Goal: Information Seeking & Learning: Understand process/instructions

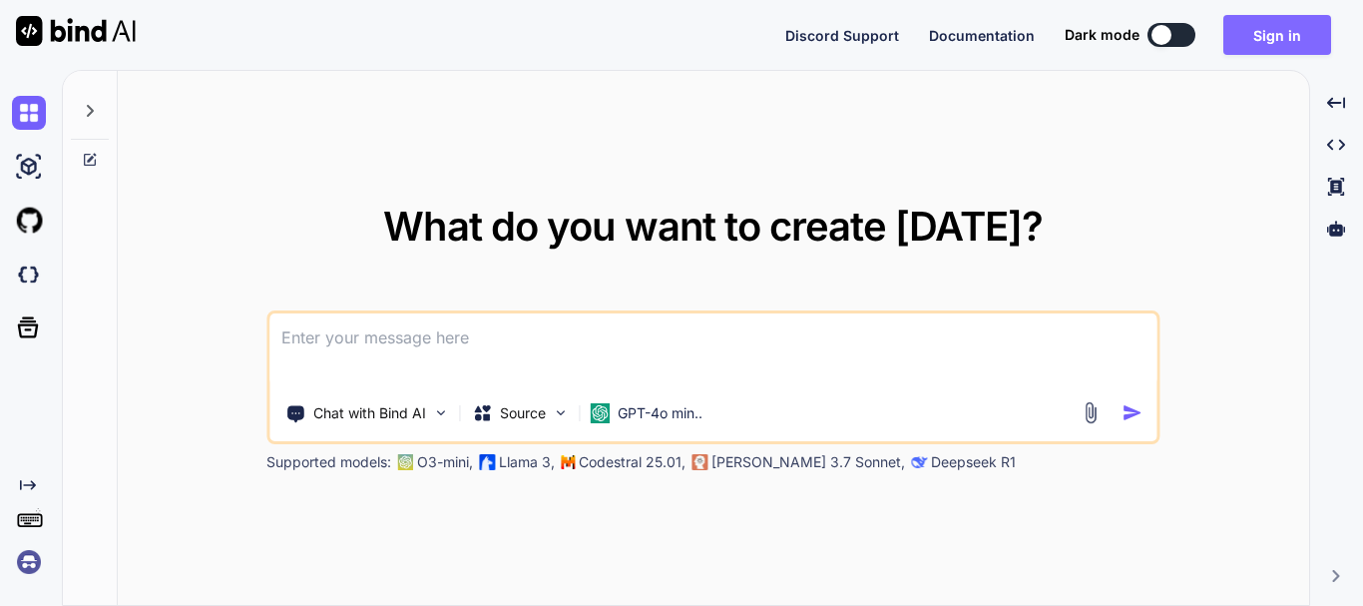
click at [1296, 38] on button "Sign in" at bounding box center [1277, 35] width 108 height 40
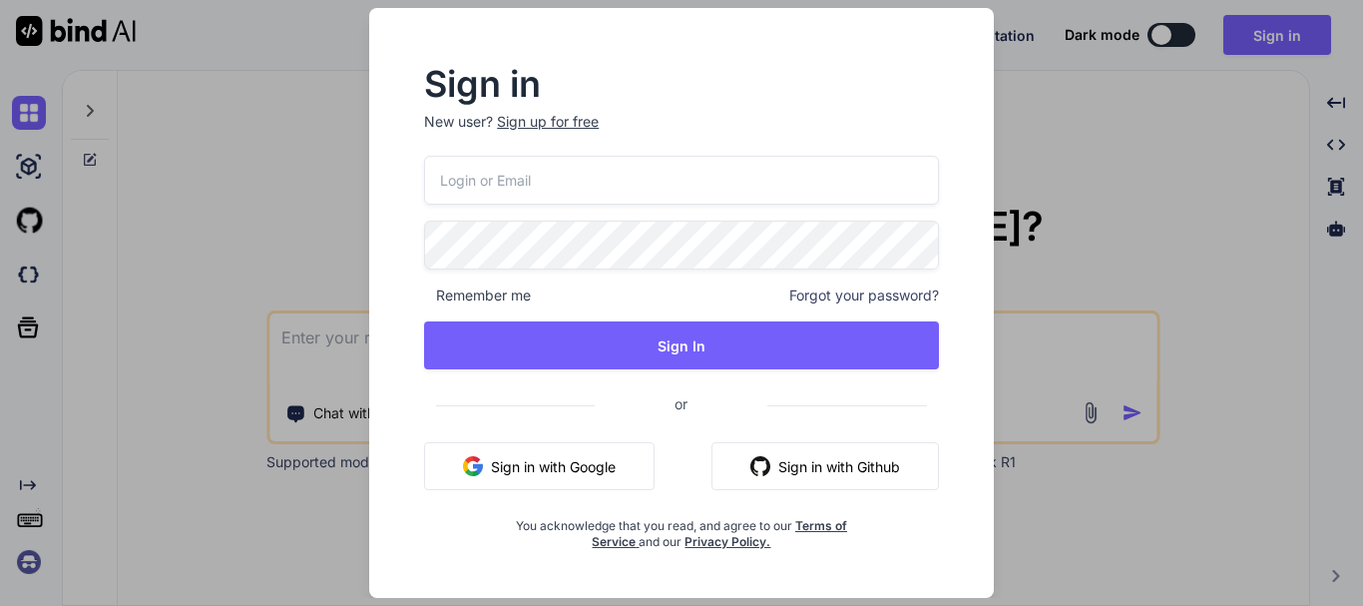
click at [561, 131] on div "Sign up for free" at bounding box center [548, 122] width 102 height 20
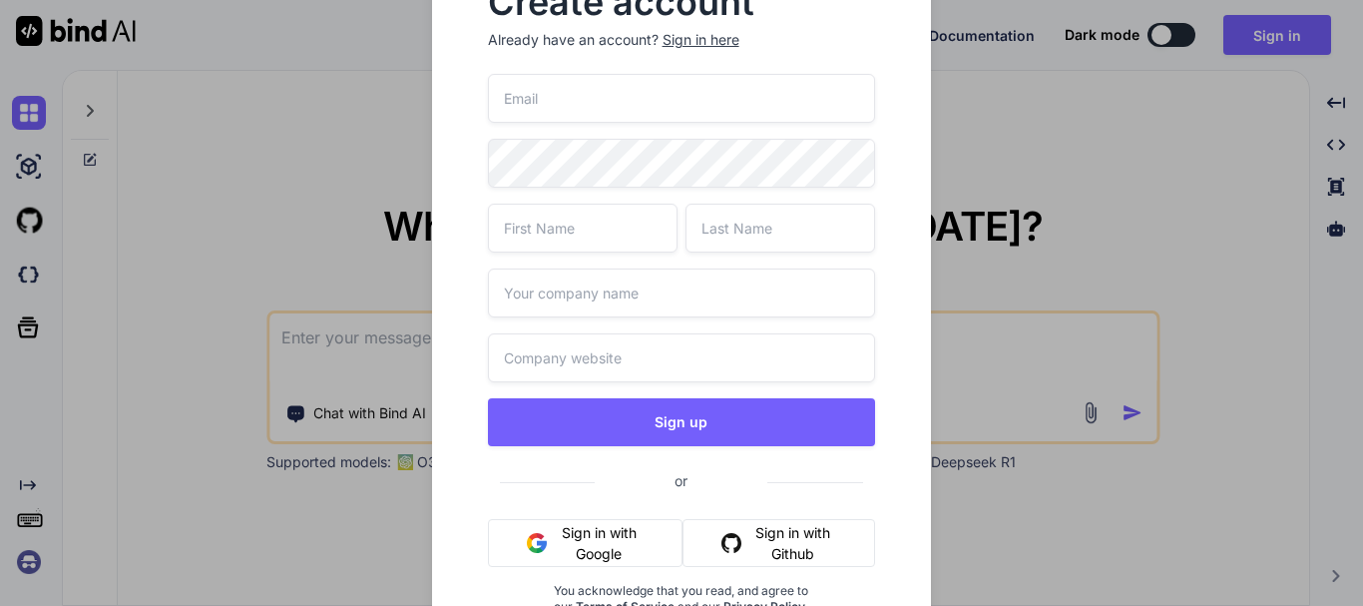
click at [580, 110] on input "email" at bounding box center [682, 98] width 388 height 49
paste input "[EMAIL_ADDRESS][DOMAIN_NAME]"
type input "[EMAIL_ADDRESS][DOMAIN_NAME]"
type input "Test"
type input "[PERSON_NAME]"
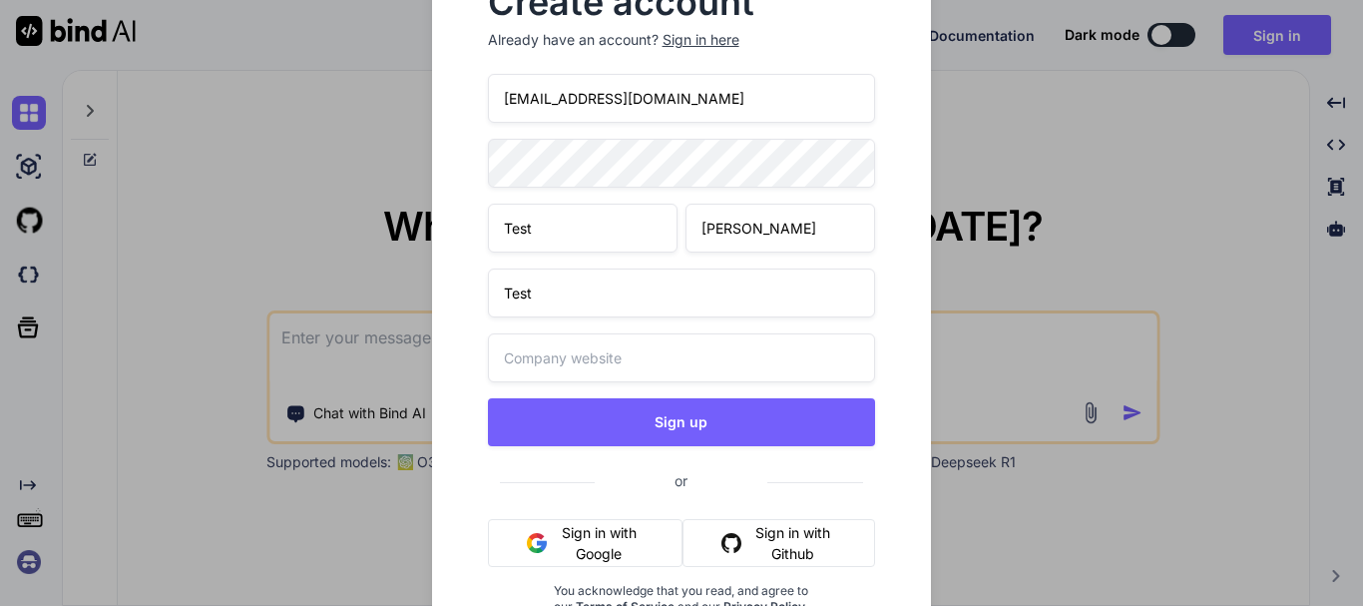
type input "Test"
type input "[DOMAIN_NAME]"
click at [488, 398] on button "Sign up" at bounding box center [682, 422] width 388 height 48
type textarea "x"
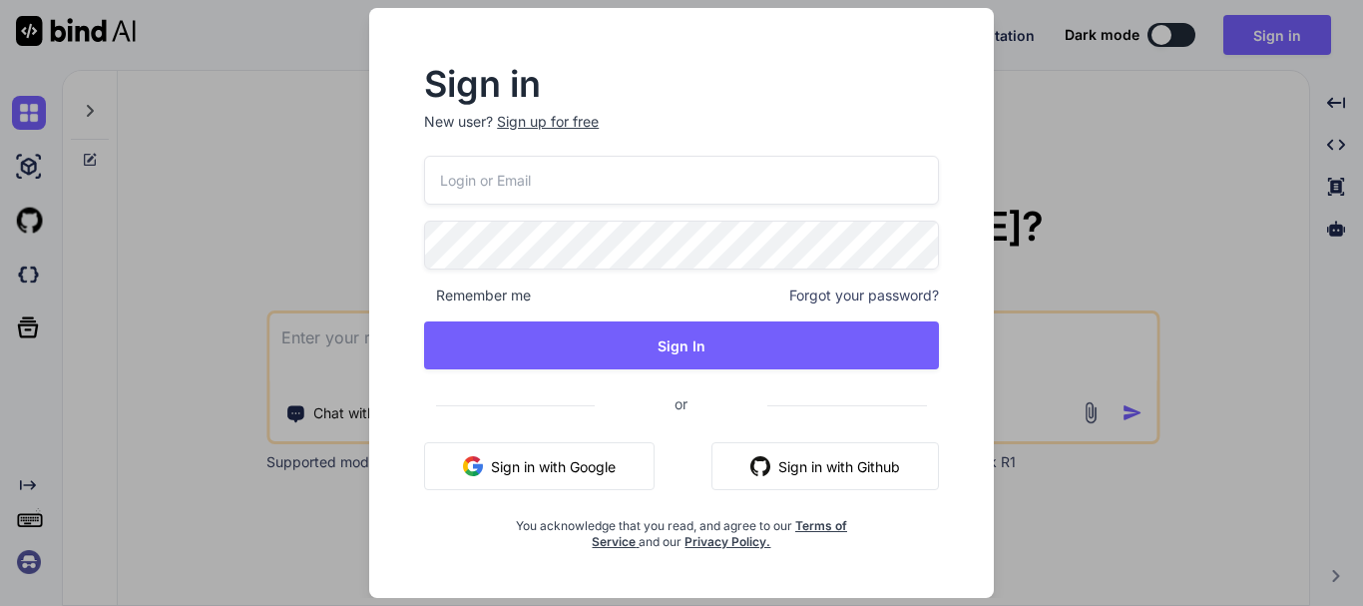
click at [520, 189] on input "email" at bounding box center [681, 180] width 515 height 49
paste input "[EMAIL_ADDRESS][DOMAIN_NAME]"
type input "[EMAIL_ADDRESS][DOMAIN_NAME]"
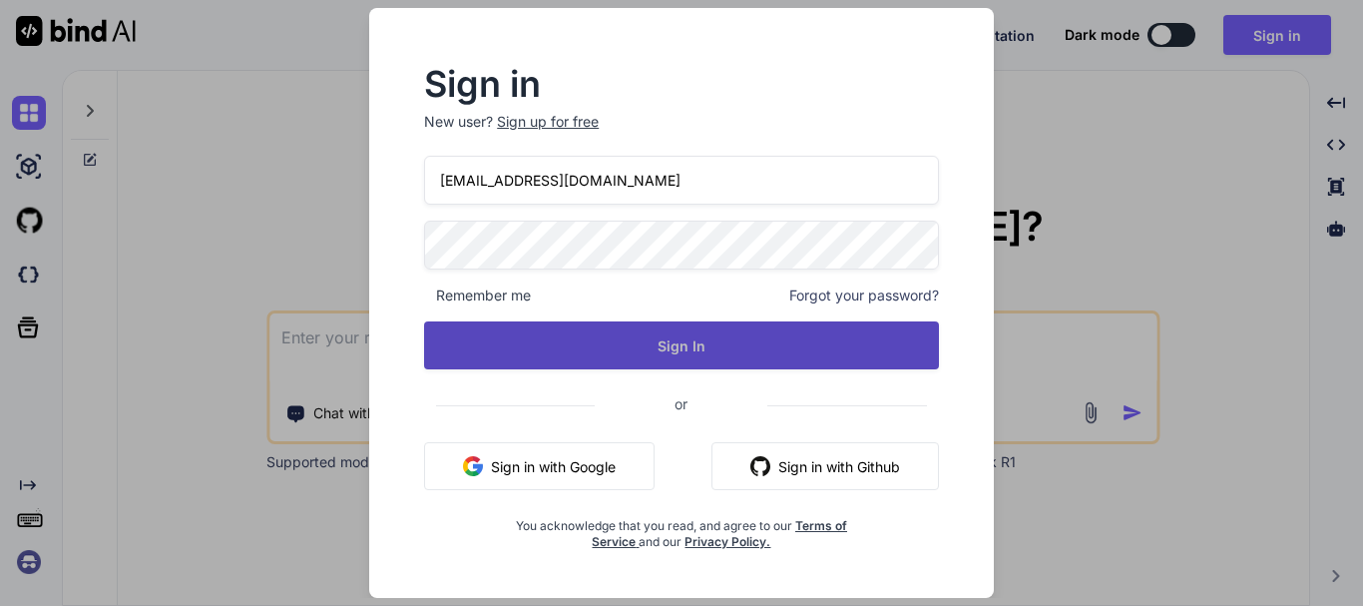
click at [673, 335] on button "Sign In" at bounding box center [681, 345] width 515 height 48
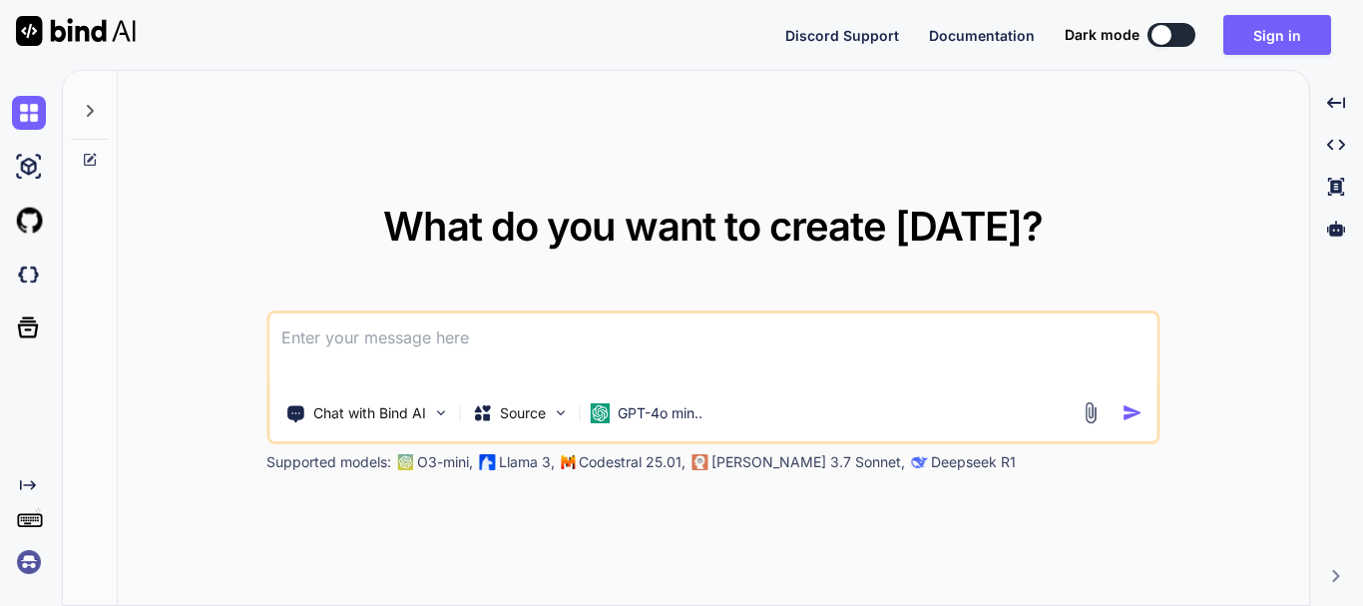
click at [358, 342] on textarea at bounding box center [712, 350] width 887 height 74
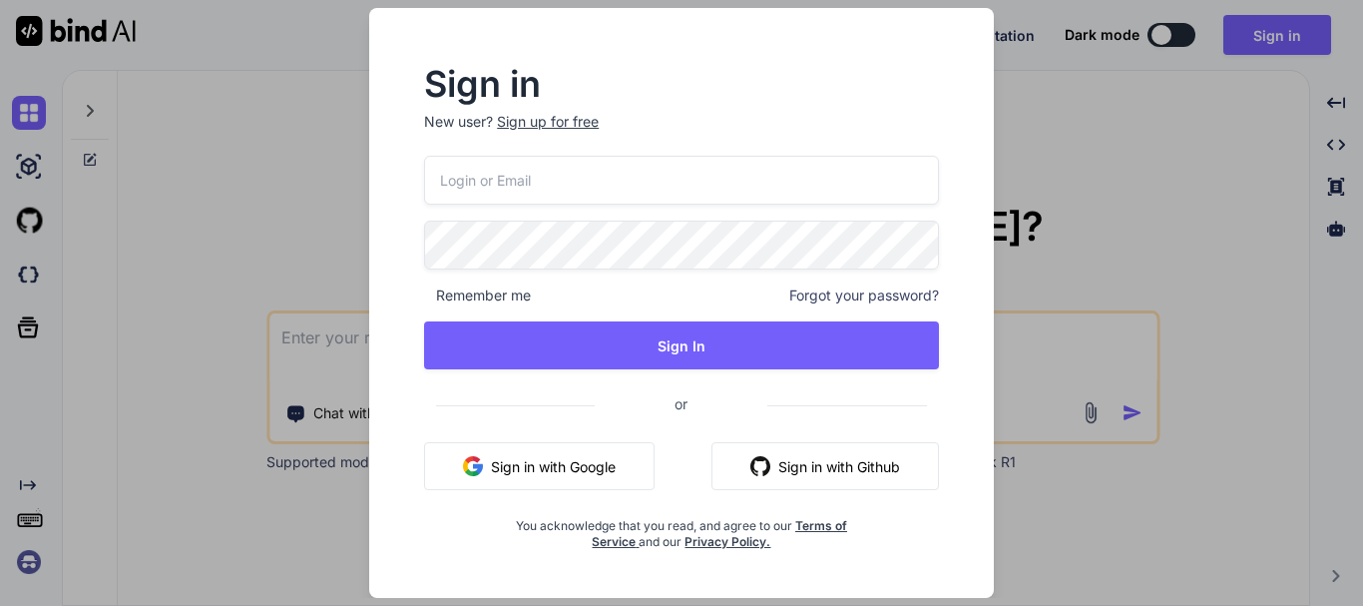
click at [542, 176] on input "email" at bounding box center [681, 180] width 515 height 49
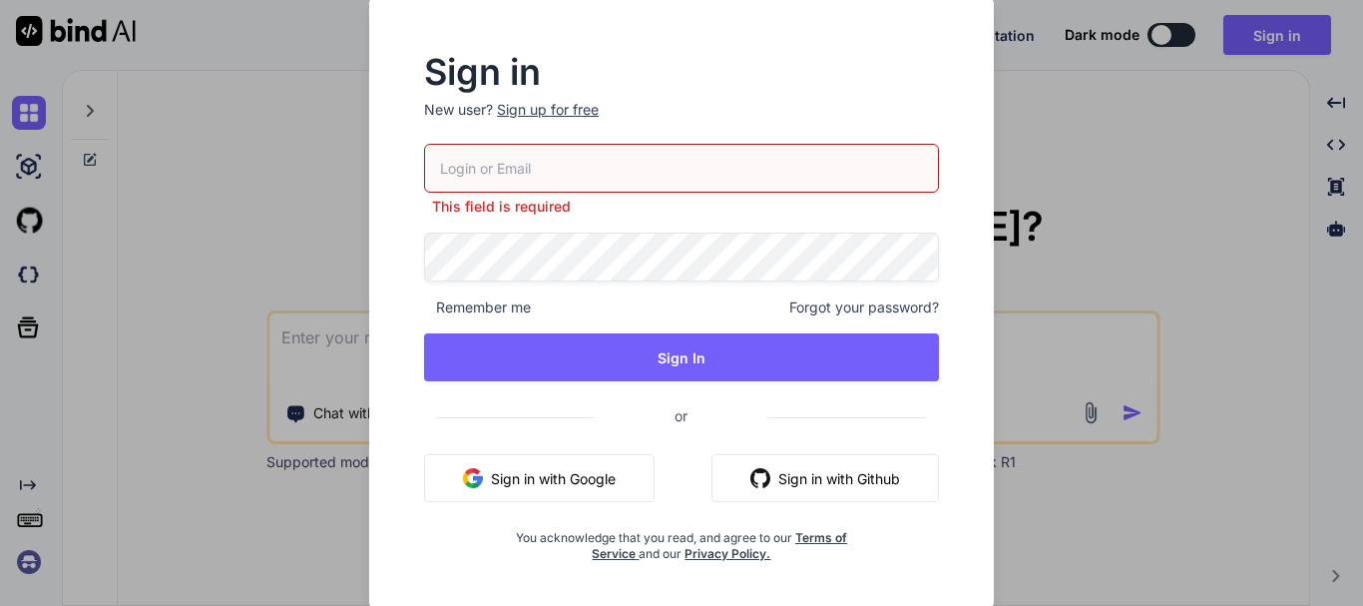
click at [562, 168] on input "email" at bounding box center [681, 168] width 515 height 49
paste input "[EMAIL_ADDRESS][DOMAIN_NAME]"
type input "[EMAIL_ADDRESS][DOMAIN_NAME]"
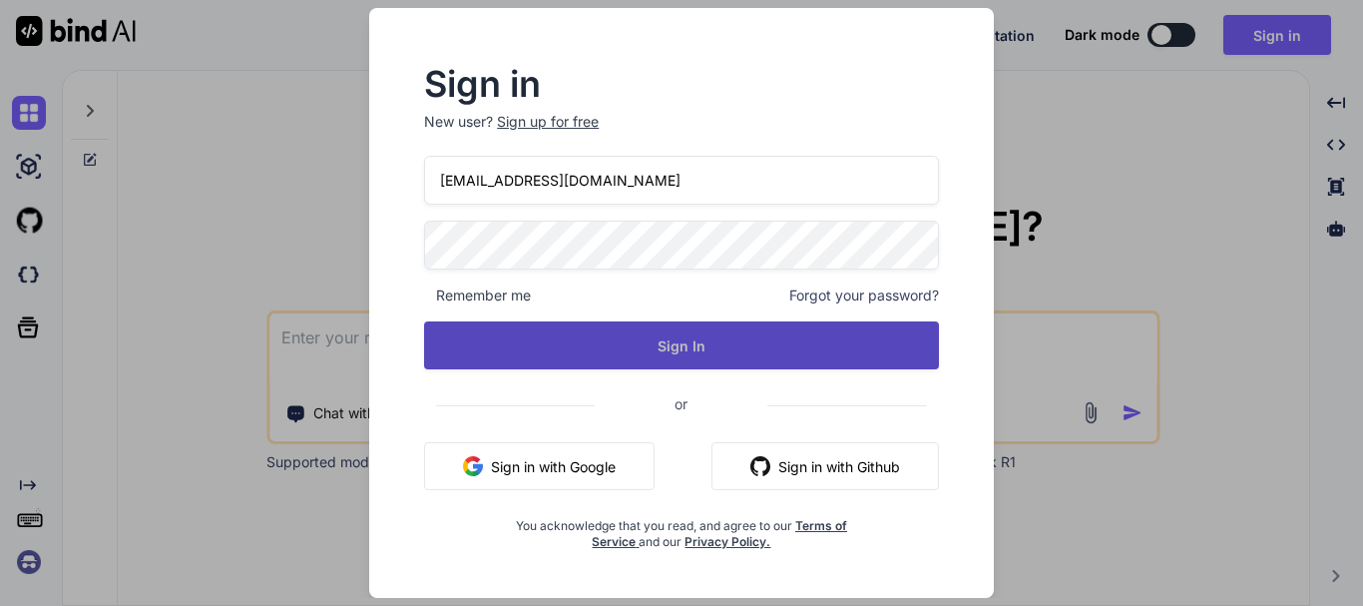
click at [696, 355] on button "Sign In" at bounding box center [681, 345] width 515 height 48
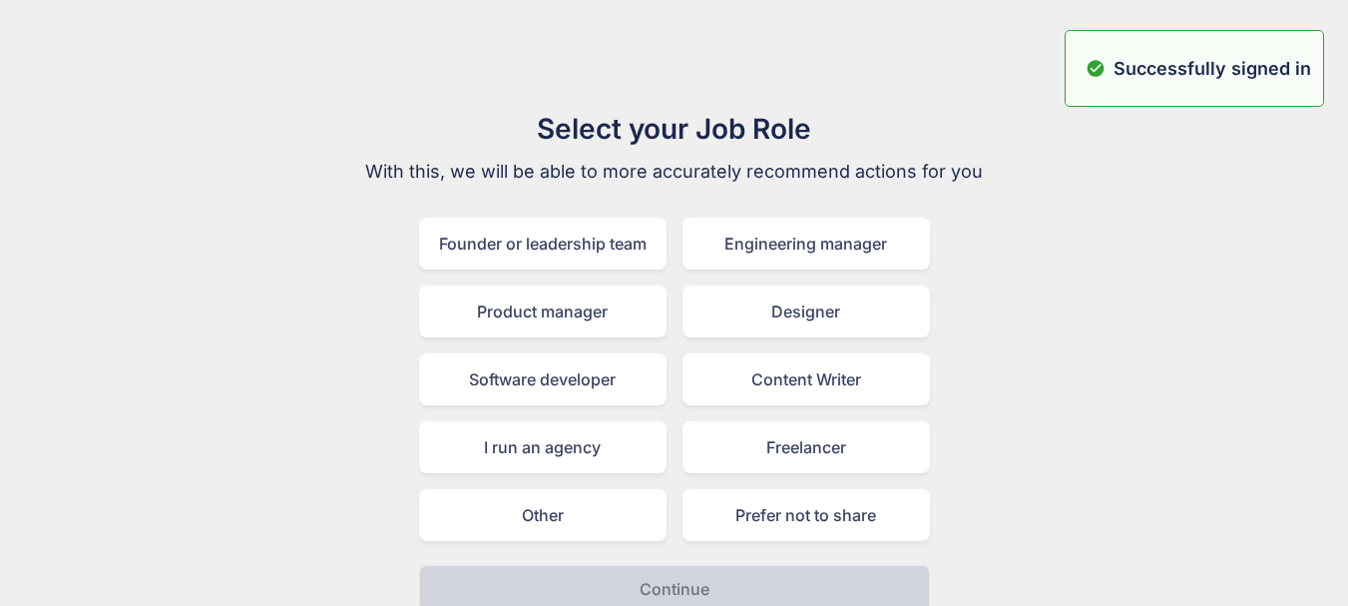
click at [1285, 217] on div "Select your Job Role With this, we will be able to more accurately recommend ac…" at bounding box center [674, 360] width 1316 height 505
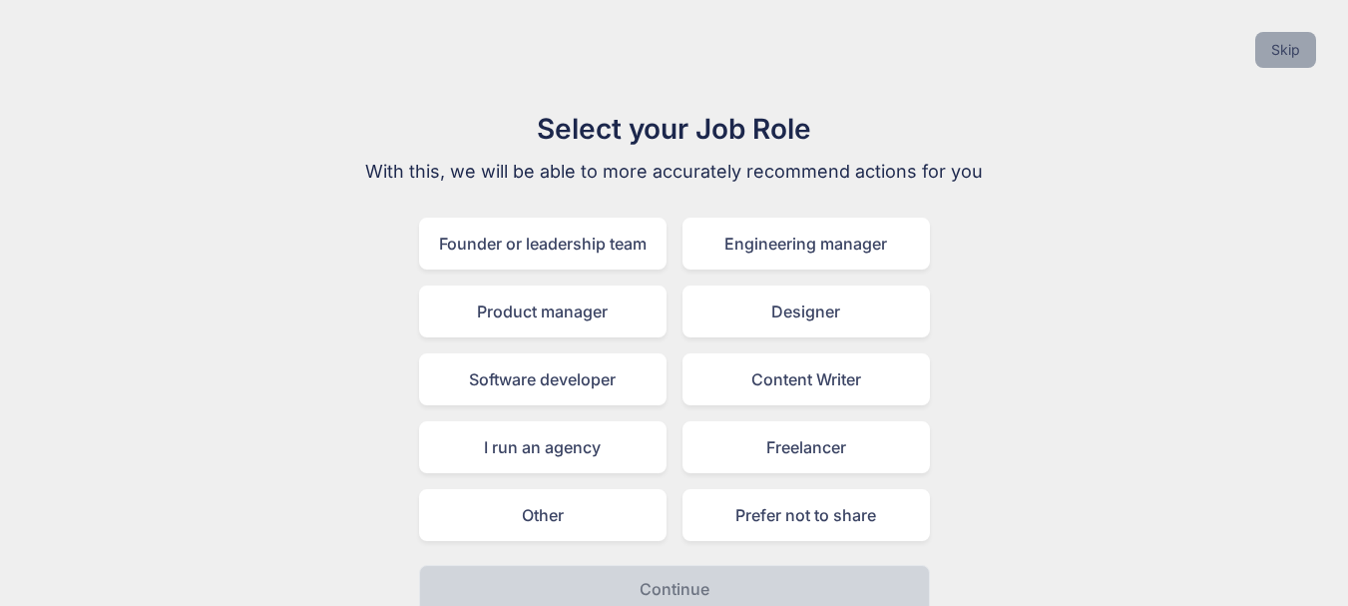
click at [1305, 52] on button "Skip" at bounding box center [1285, 50] width 61 height 36
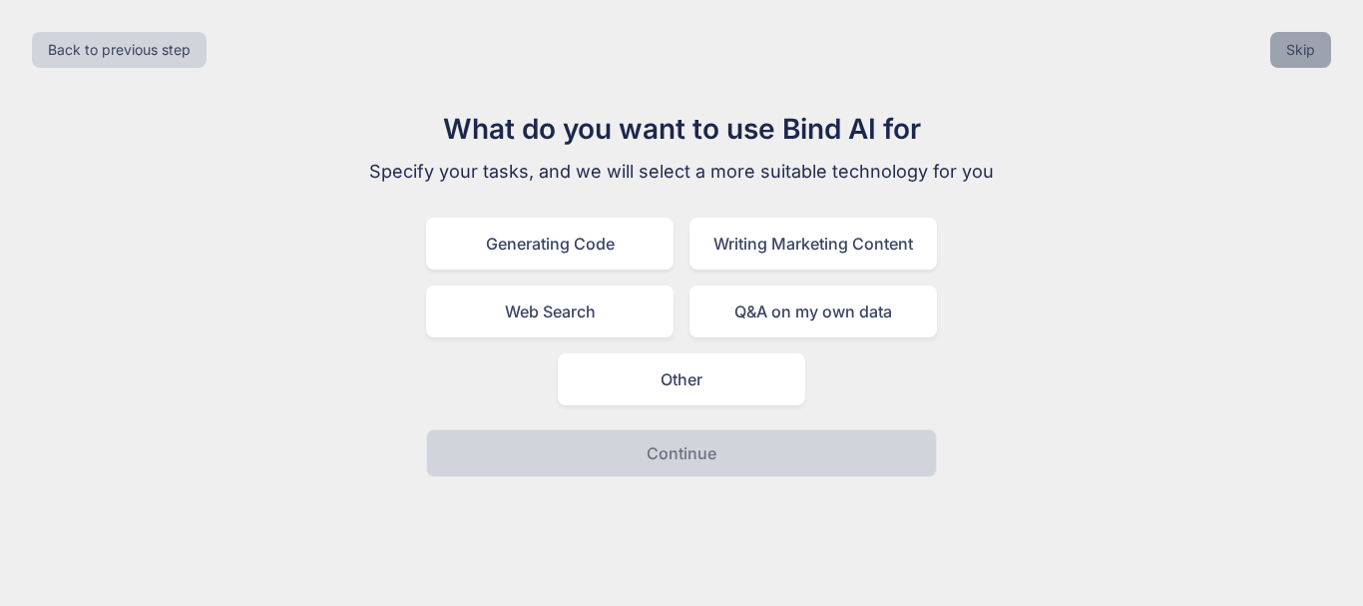
click at [1305, 52] on button "Skip" at bounding box center [1300, 50] width 61 height 36
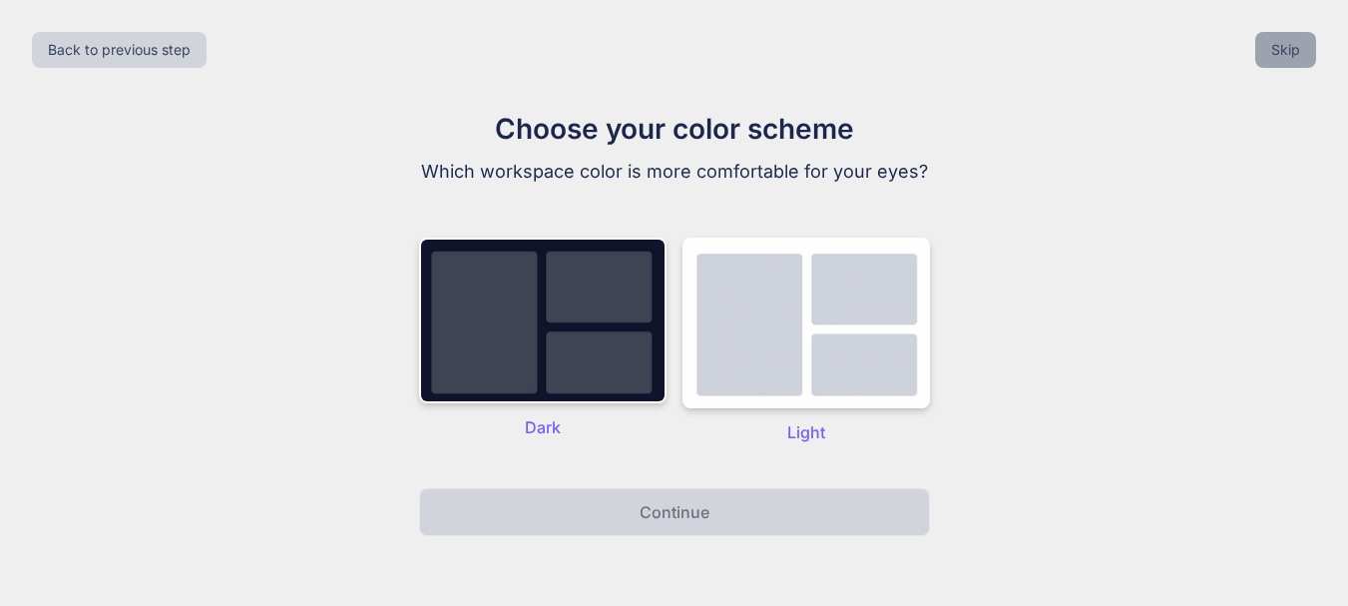
click at [1305, 52] on button "Skip" at bounding box center [1285, 50] width 61 height 36
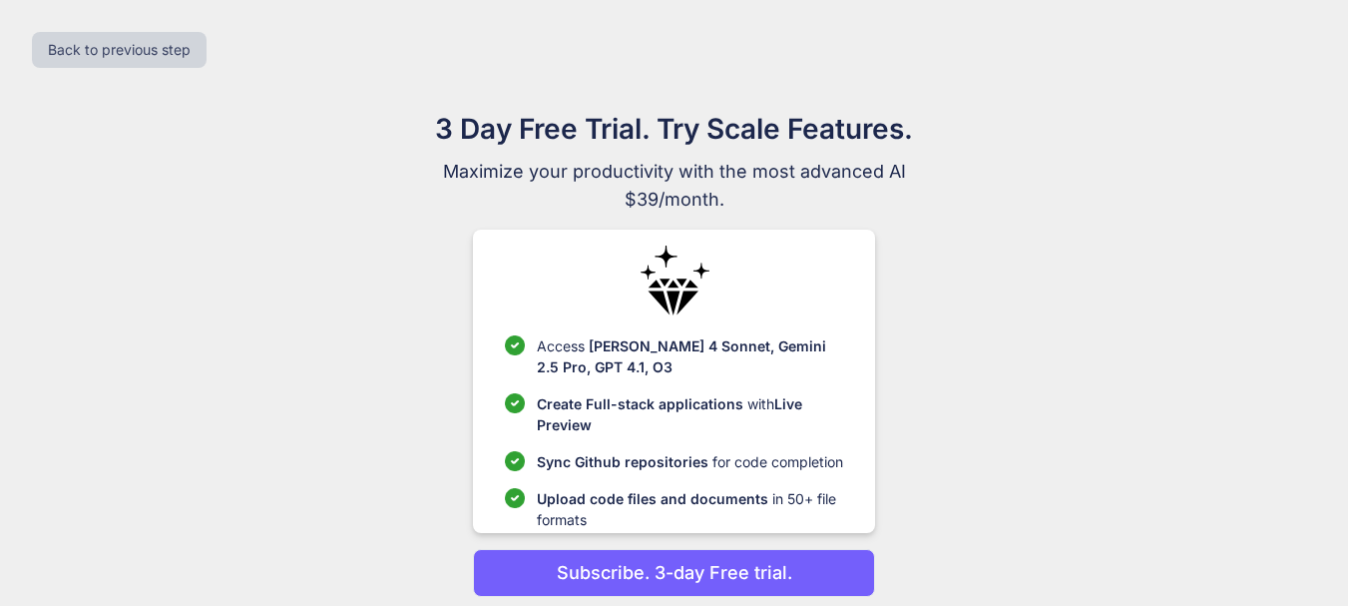
scroll to position [75, 0]
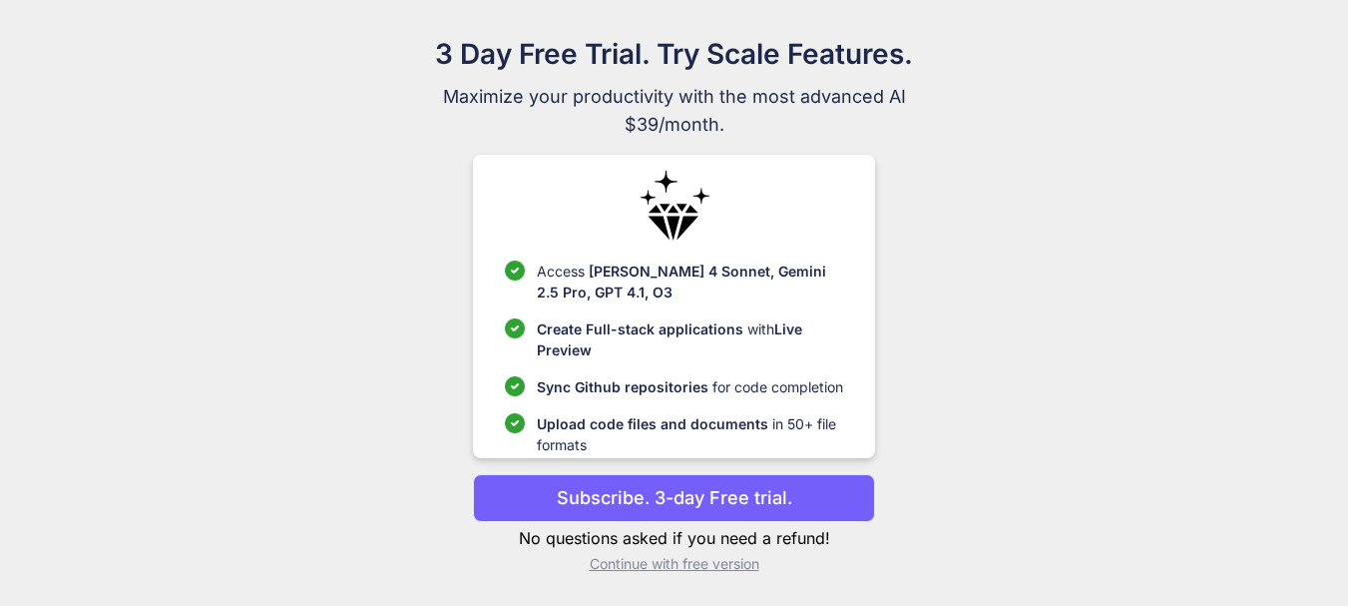
click at [747, 567] on p "Continue with free version" at bounding box center [674, 564] width 402 height 20
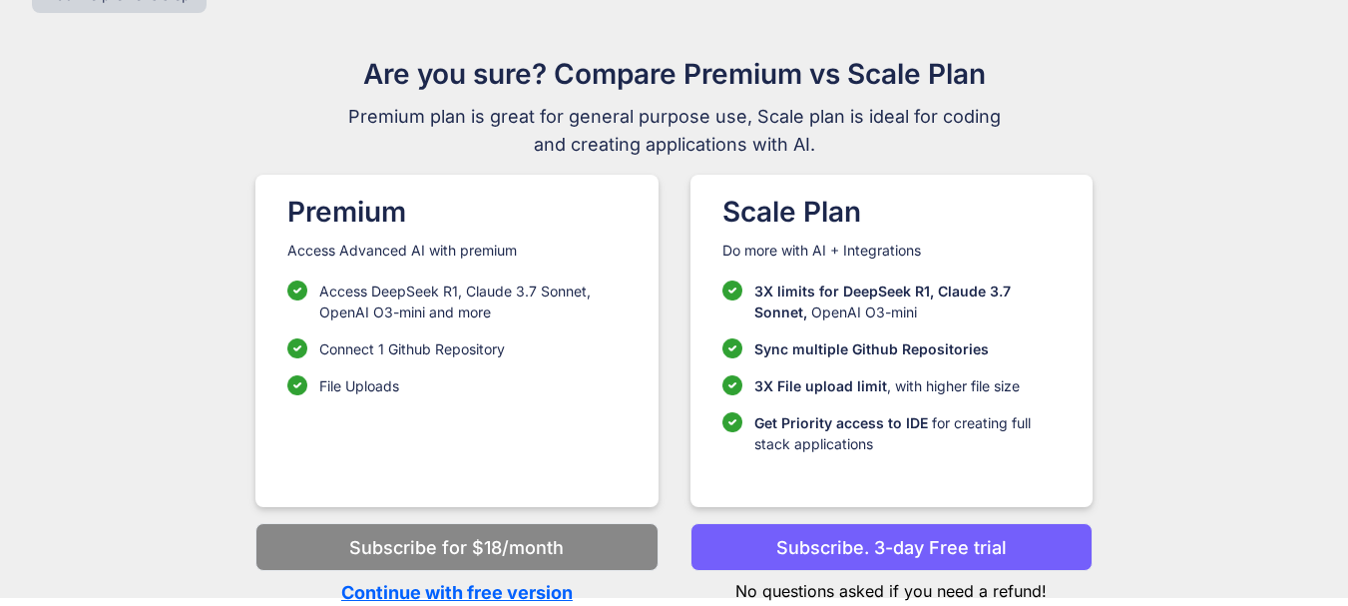
scroll to position [55, 0]
click at [527, 594] on p "Continue with free version" at bounding box center [456, 592] width 402 height 27
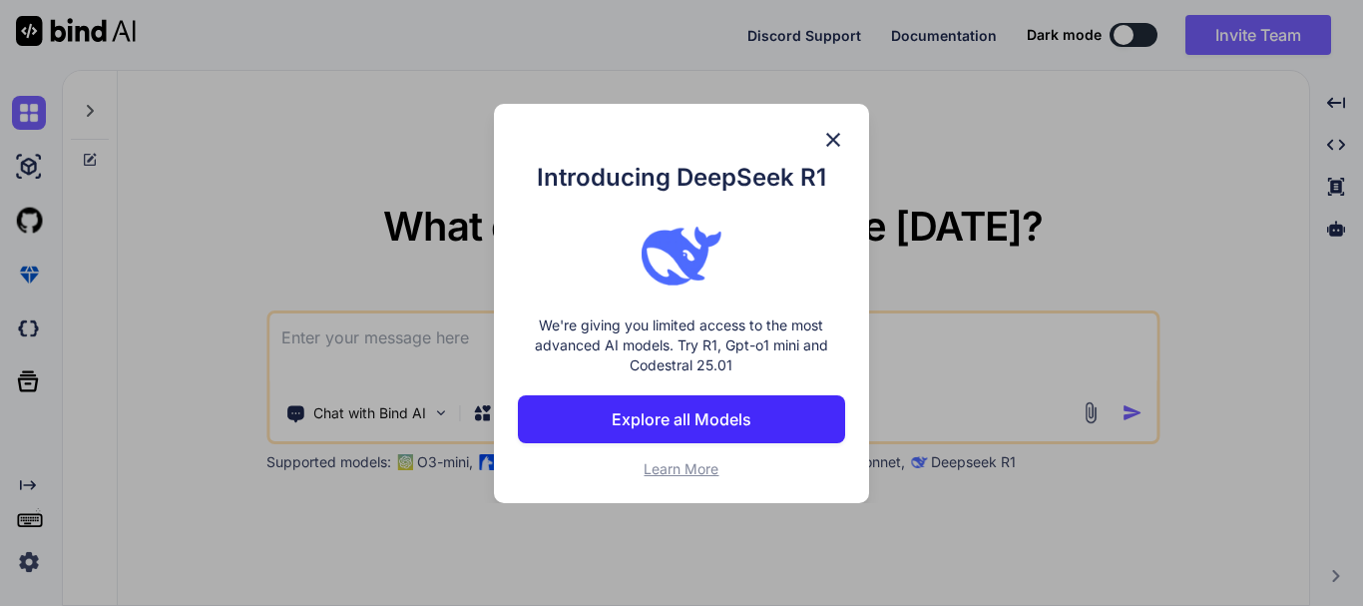
click at [829, 137] on img at bounding box center [833, 140] width 24 height 24
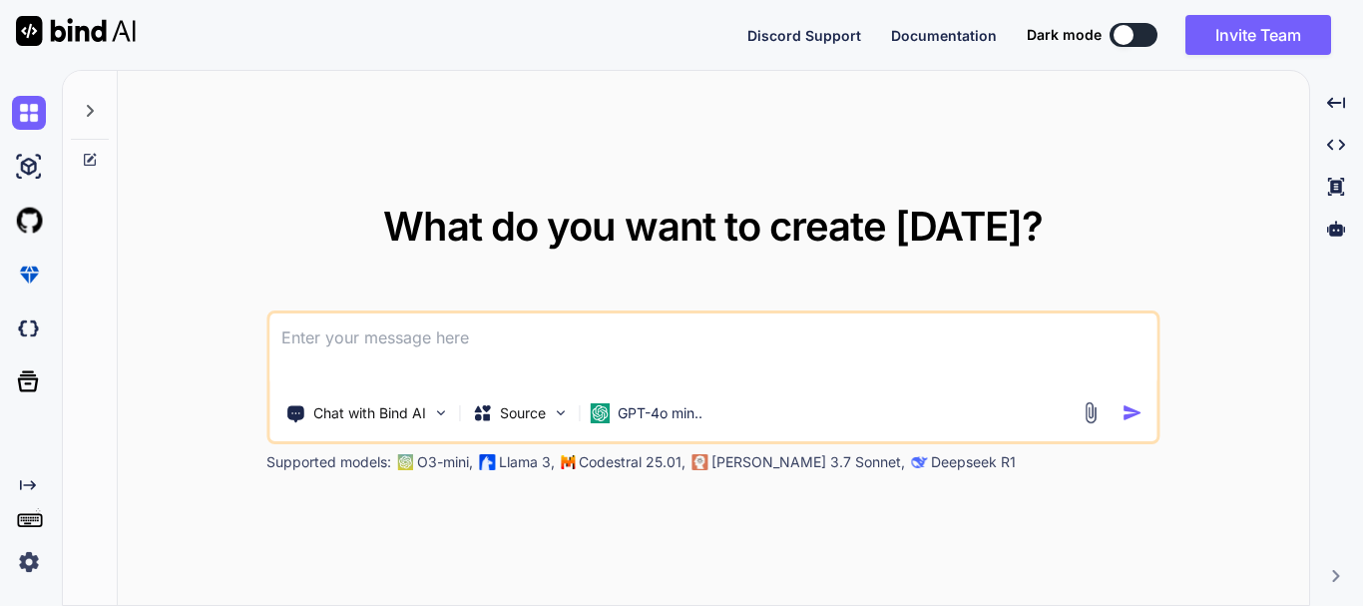
click at [350, 346] on textarea at bounding box center [712, 350] width 887 height 74
paste textarea "laravel create service class command"
drag, startPoint x: 298, startPoint y: 339, endPoint x: 411, endPoint y: 365, distance: 115.7
click at [411, 365] on textarea "laravel create service class command" at bounding box center [712, 350] width 887 height 74
click at [322, 338] on textarea "laravel create service class command" at bounding box center [712, 350] width 887 height 74
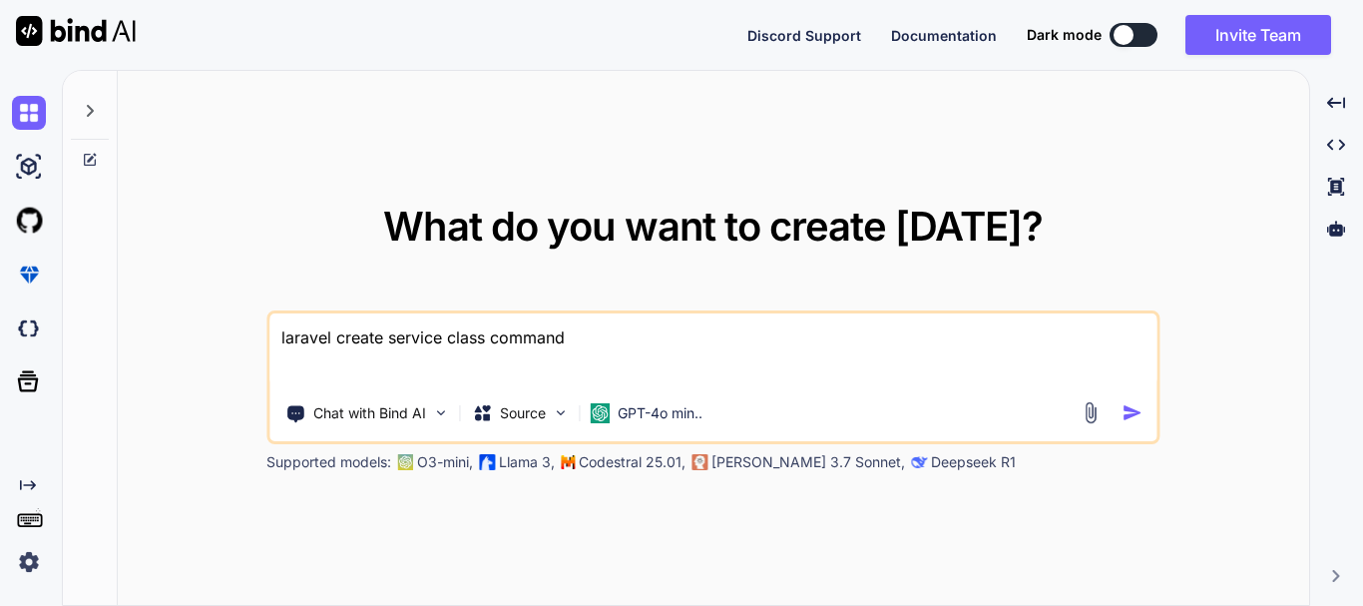
click at [322, 338] on textarea "laravel create service class command" at bounding box center [712, 350] width 887 height 74
click at [462, 339] on textarea "laravel create service class command" at bounding box center [712, 350] width 887 height 74
type textarea "laravel create service command"
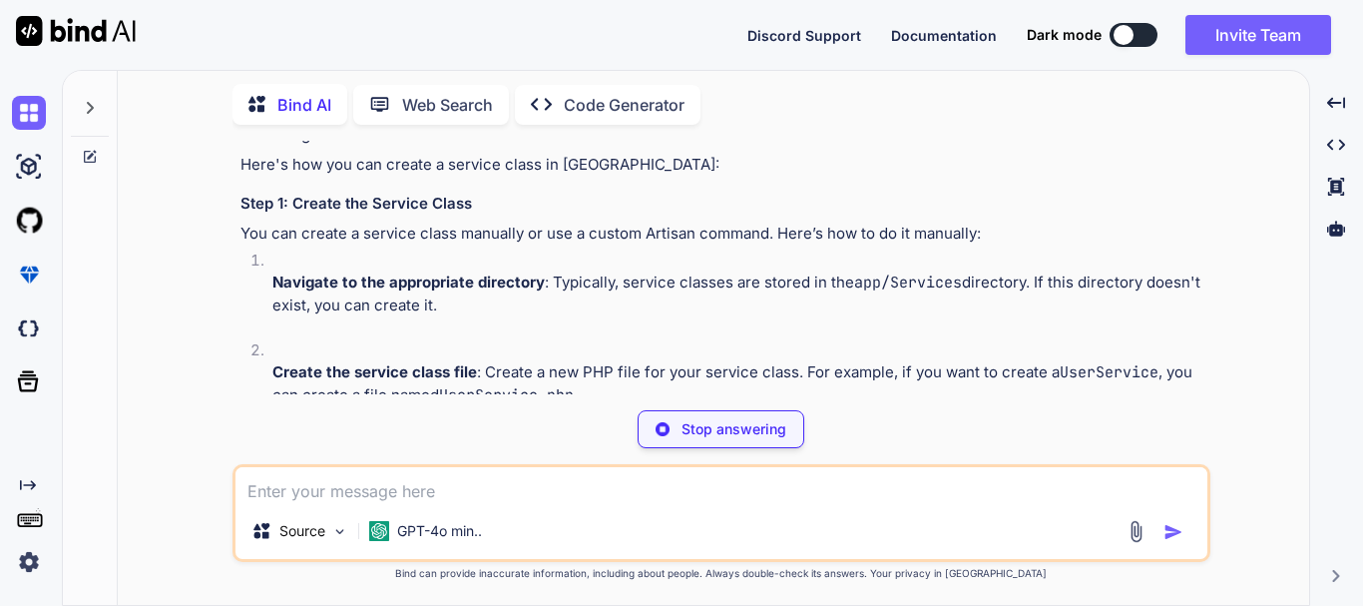
scroll to position [132, 0]
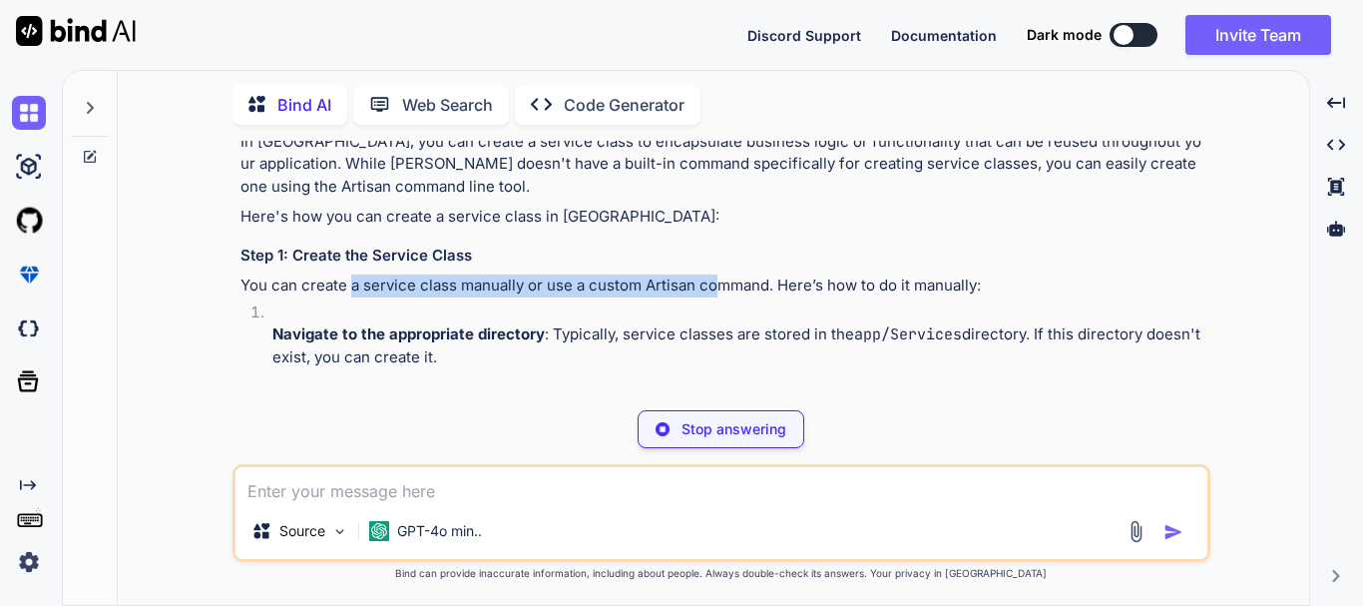
drag, startPoint x: 351, startPoint y: 290, endPoint x: 715, endPoint y: 286, distance: 364.2
click at [715, 286] on p "You can create a service class manually or use a custom Artisan command. Here’s…" at bounding box center [723, 285] width 966 height 23
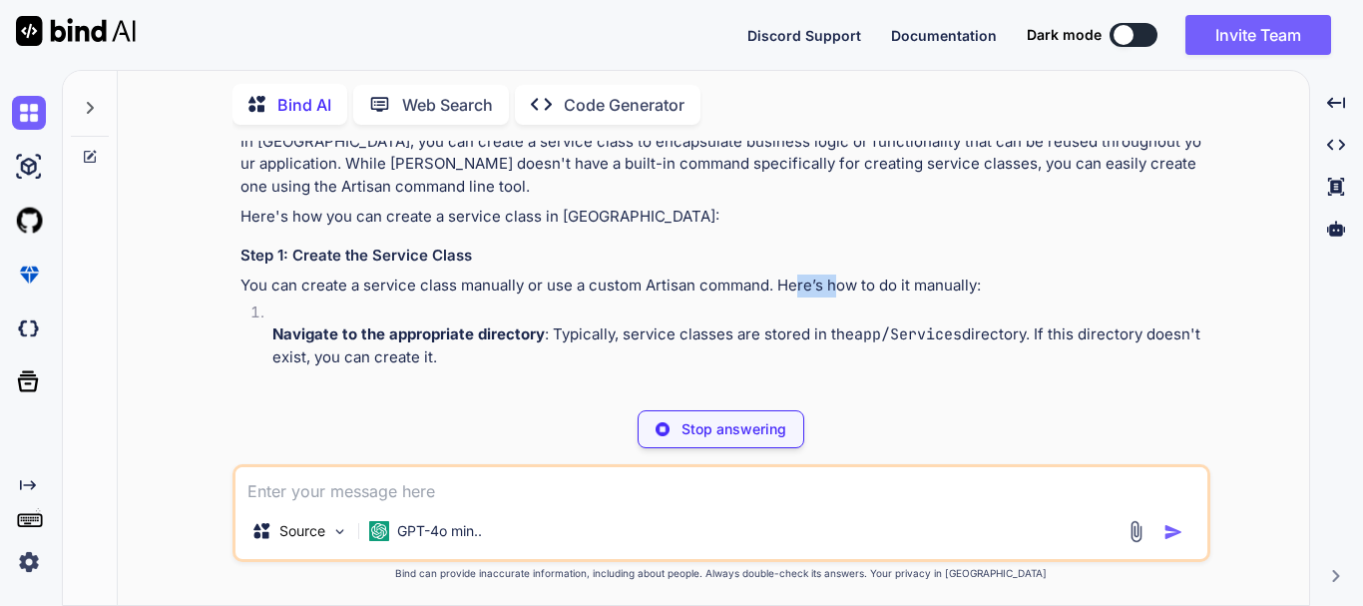
drag, startPoint x: 809, startPoint y: 289, endPoint x: 1069, endPoint y: 264, distance: 261.6
click at [953, 282] on p "You can create a service class manually or use a custom Artisan command. Here’s…" at bounding box center [723, 285] width 966 height 23
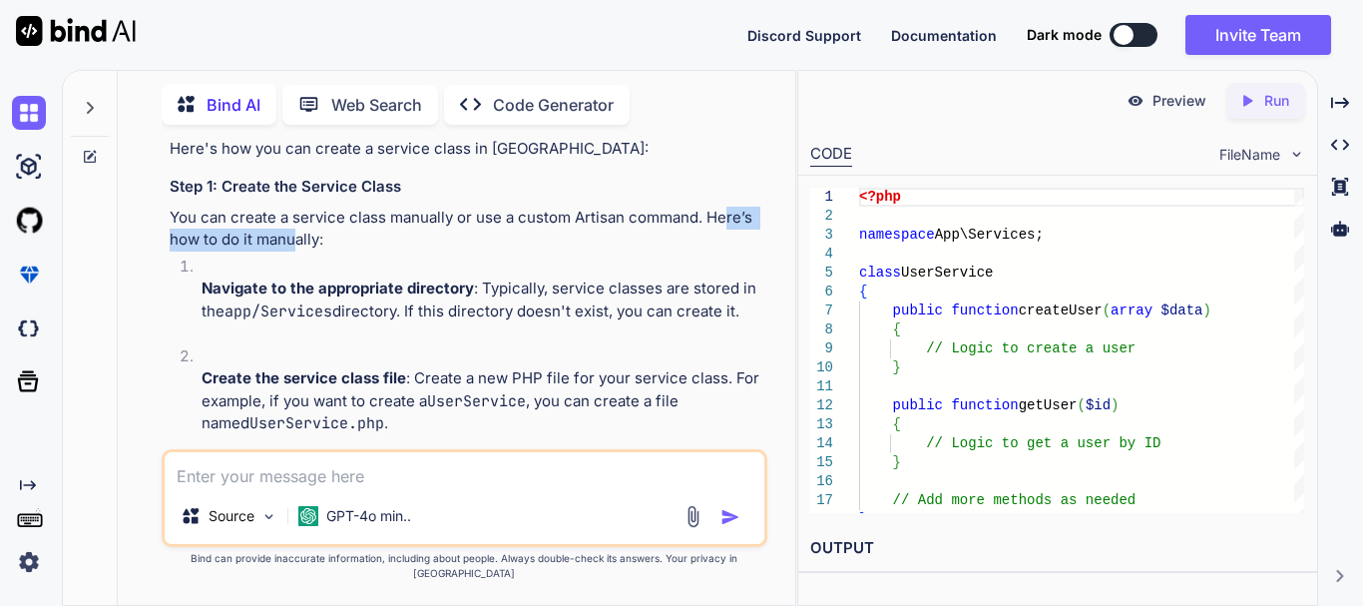
scroll to position [221, 0]
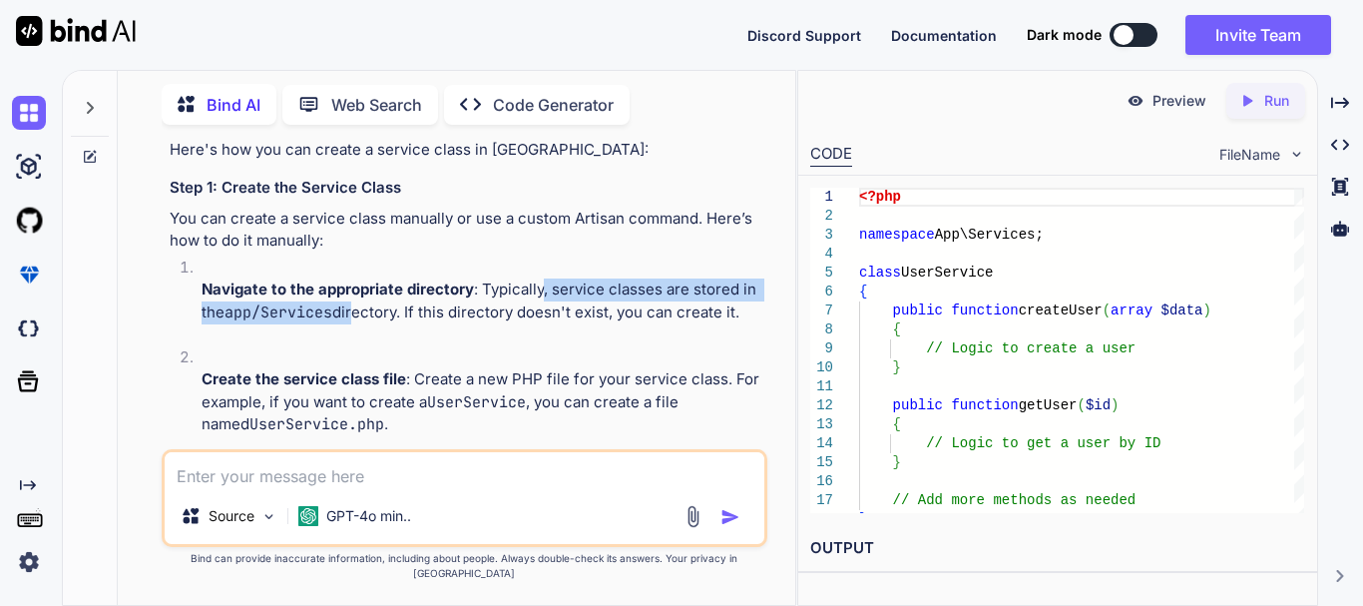
drag, startPoint x: 538, startPoint y: 288, endPoint x: 354, endPoint y: 317, distance: 185.8
click at [354, 317] on p "Navigate to the appropriate directory : Typically, service classes are stored i…" at bounding box center [483, 300] width 562 height 45
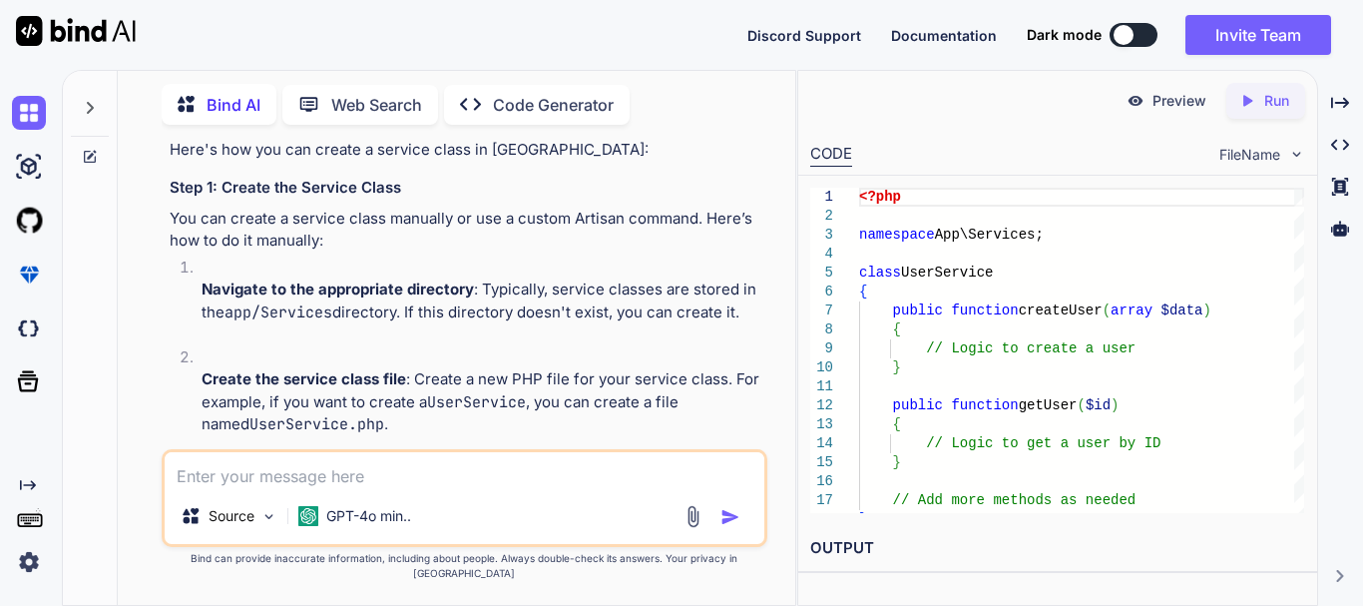
click at [419, 315] on p "Navigate to the appropriate directory : Typically, service classes are stored i…" at bounding box center [483, 300] width 562 height 45
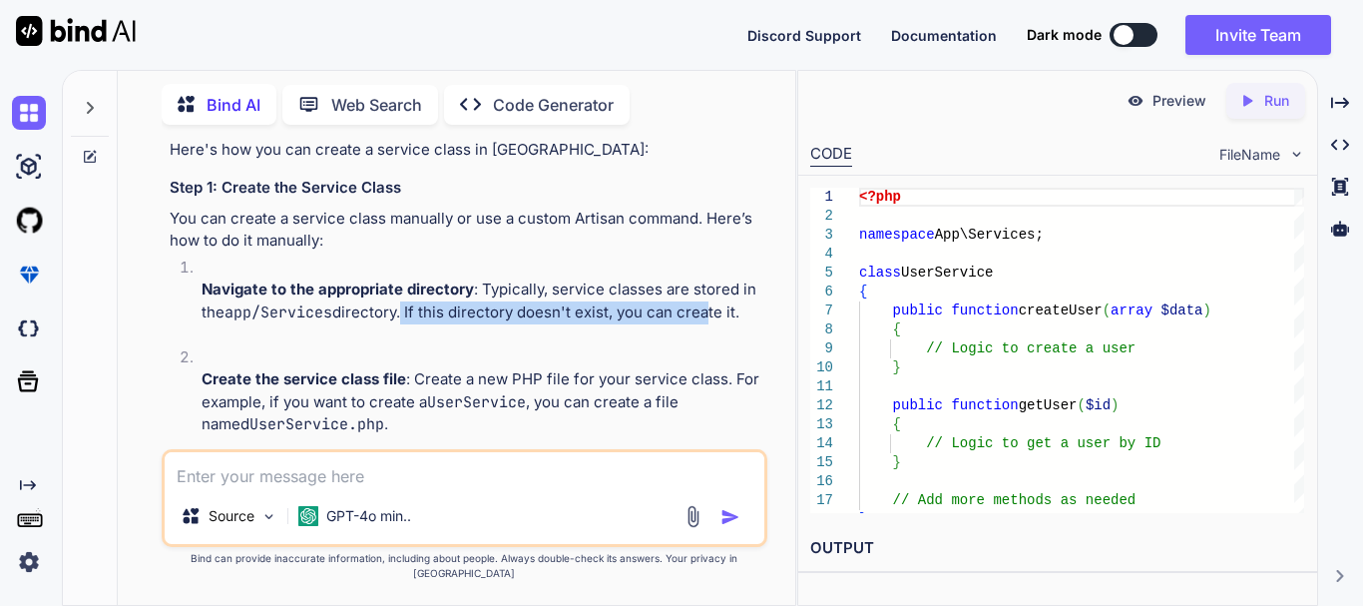
drag, startPoint x: 403, startPoint y: 313, endPoint x: 699, endPoint y: 312, distance: 296.3
click at [699, 312] on p "Navigate to the appropriate directory : Typically, service classes are stored i…" at bounding box center [483, 300] width 562 height 45
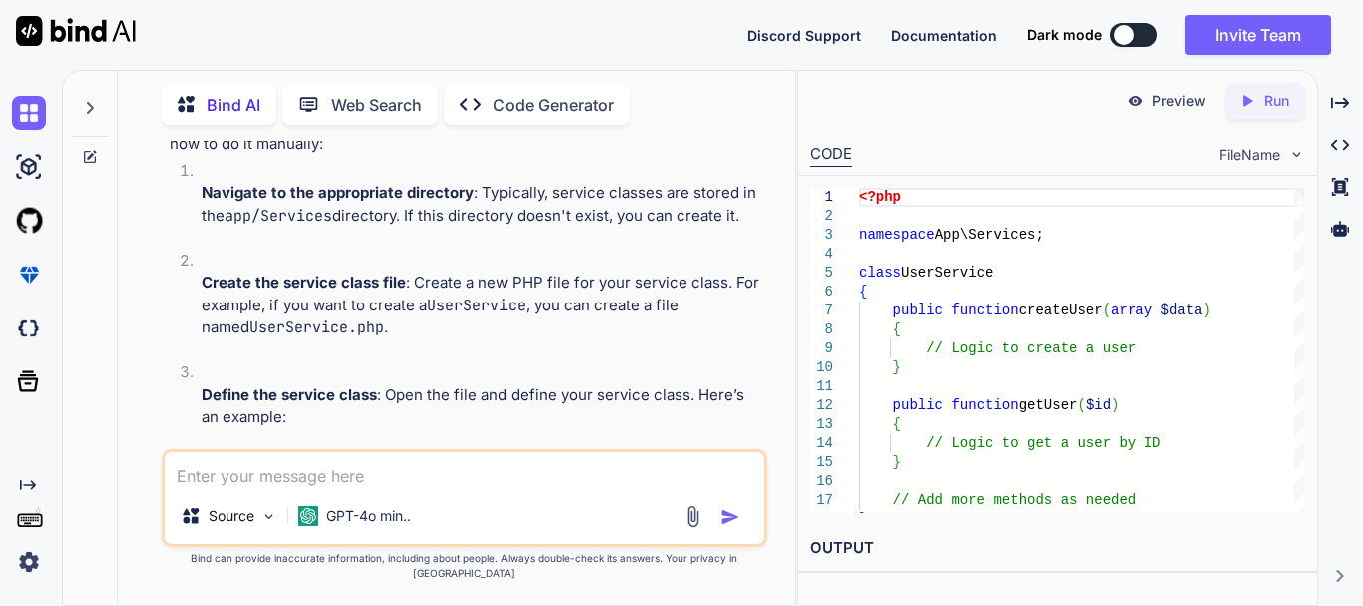
scroll to position [321, 0]
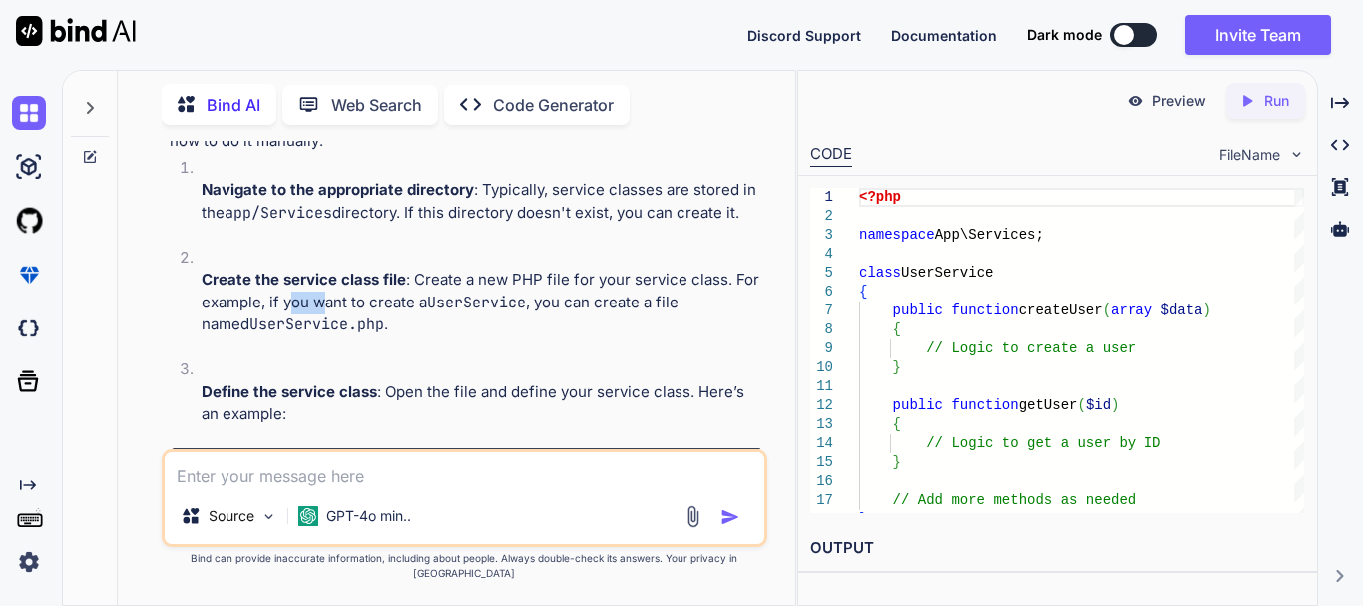
drag, startPoint x: 291, startPoint y: 301, endPoint x: 319, endPoint y: 301, distance: 27.9
click at [319, 301] on p "Create the service class file : Create a new PHP file for your service class. F…" at bounding box center [483, 302] width 562 height 68
click at [454, 306] on code "UserService" at bounding box center [476, 302] width 99 height 20
drag, startPoint x: 460, startPoint y: 286, endPoint x: 686, endPoint y: 284, distance: 226.5
click at [707, 284] on p "Create the service class file : Create a new PHP file for your service class. F…" at bounding box center [483, 302] width 562 height 68
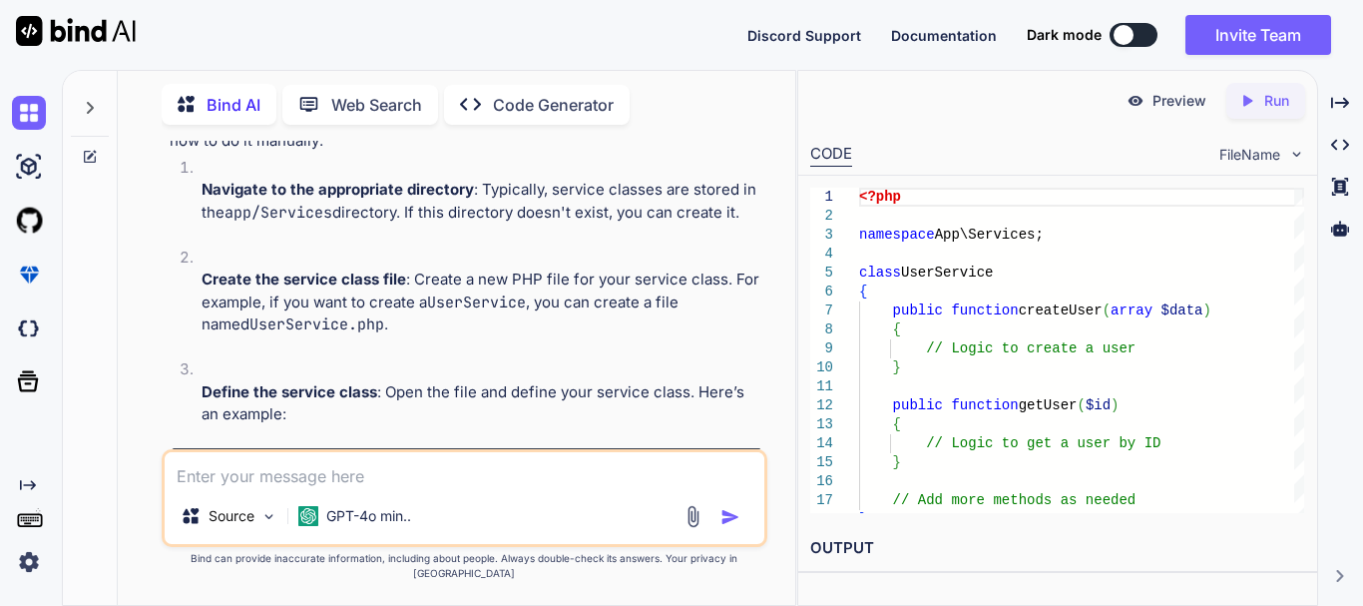
click at [259, 295] on p "Create the service class file : Create a new PHP file for your service class. F…" at bounding box center [483, 302] width 562 height 68
drag, startPoint x: 299, startPoint y: 300, endPoint x: 476, endPoint y: 299, distance: 176.6
click at [474, 299] on p "Create the service class file : Create a new PHP file for your service class. F…" at bounding box center [483, 302] width 562 height 68
click at [491, 305] on code "UserService" at bounding box center [476, 302] width 99 height 20
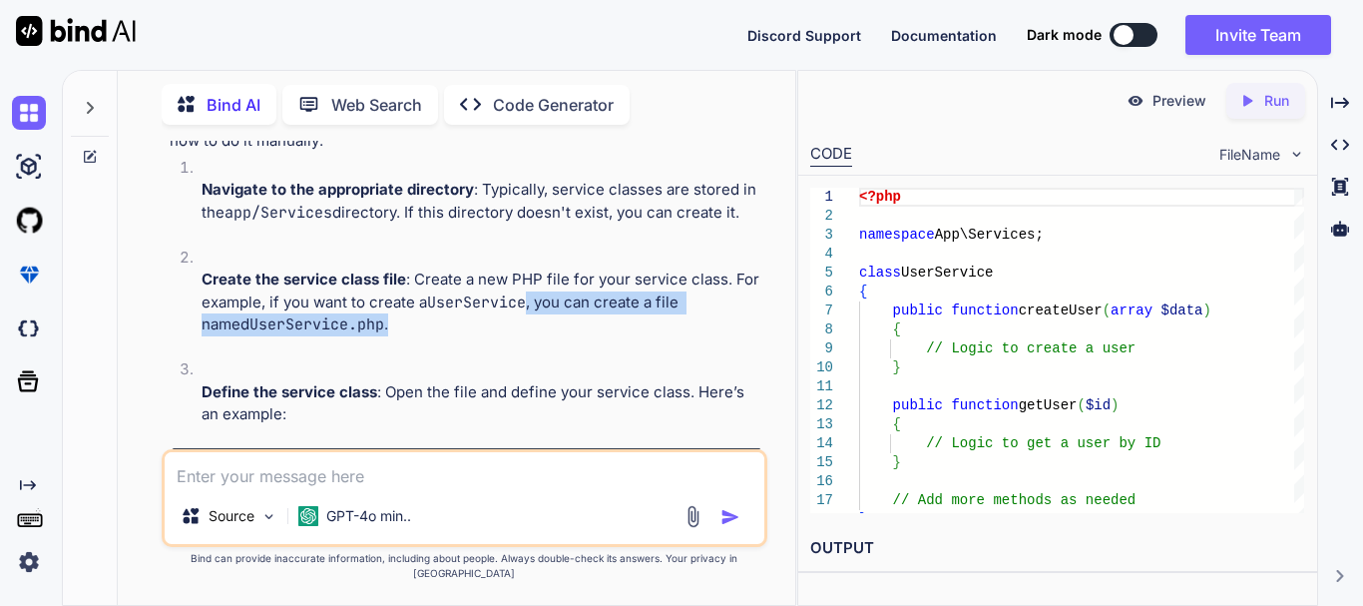
drag, startPoint x: 531, startPoint y: 305, endPoint x: 363, endPoint y: 331, distance: 169.6
click at [363, 331] on p "Create the service class file : Create a new PHP file for your service class. F…" at bounding box center [483, 302] width 562 height 68
click at [640, 302] on p "Create the service class file : Create a new PHP file for your service class. F…" at bounding box center [483, 302] width 562 height 68
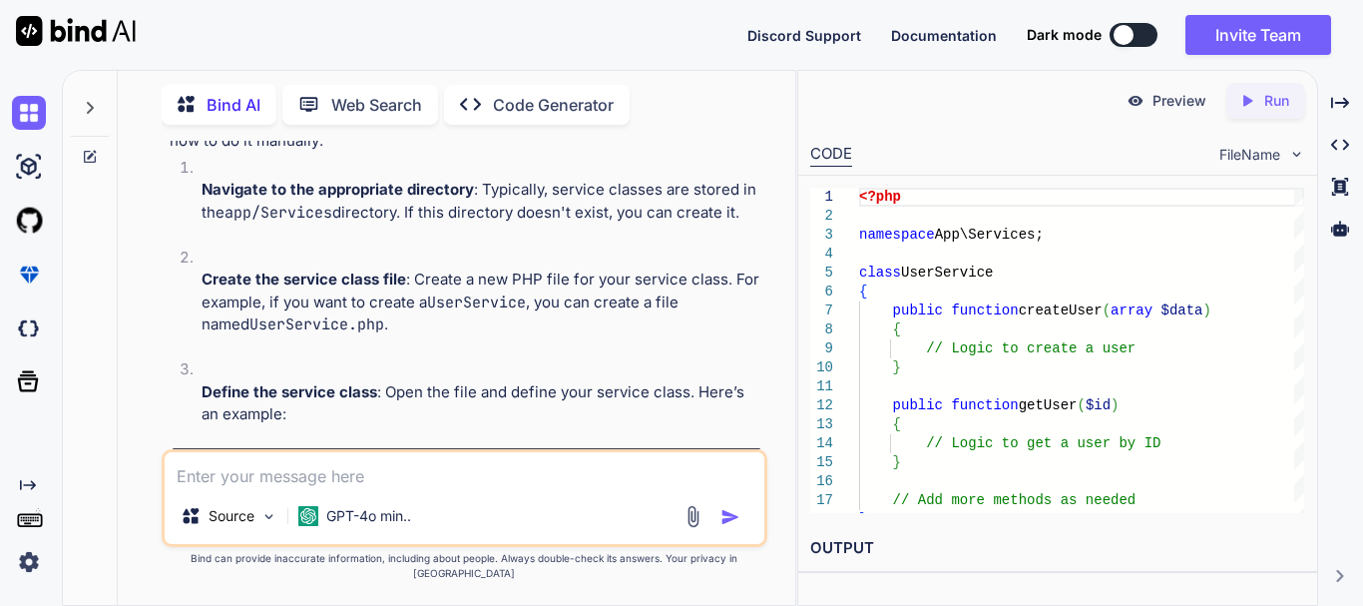
click at [279, 324] on code "UserService.php" at bounding box center [316, 324] width 135 height 20
click at [356, 324] on p "Create the service class file : Create a new PHP file for your service class. F…" at bounding box center [483, 302] width 562 height 68
click at [420, 326] on p "Create the service class file : Create a new PHP file for your service class. F…" at bounding box center [483, 302] width 562 height 68
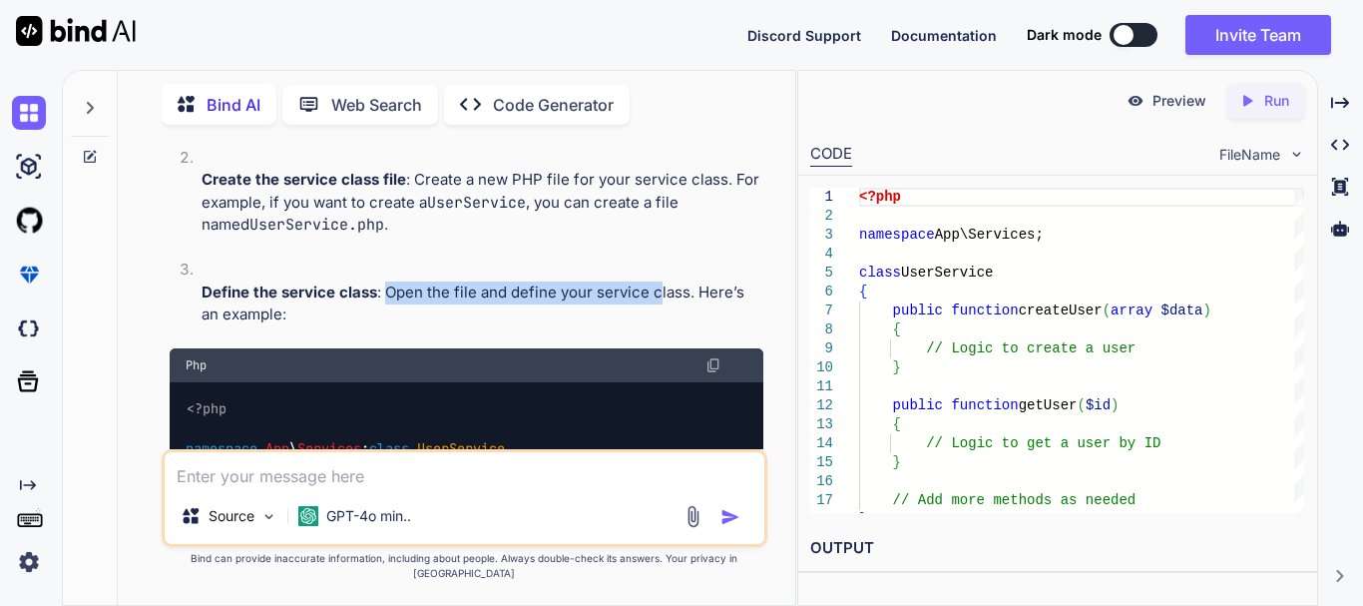
drag, startPoint x: 385, startPoint y: 294, endPoint x: 655, endPoint y: 298, distance: 270.4
click at [655, 298] on p "Define the service class : Open the file and define your service class. Here’s …" at bounding box center [483, 303] width 562 height 45
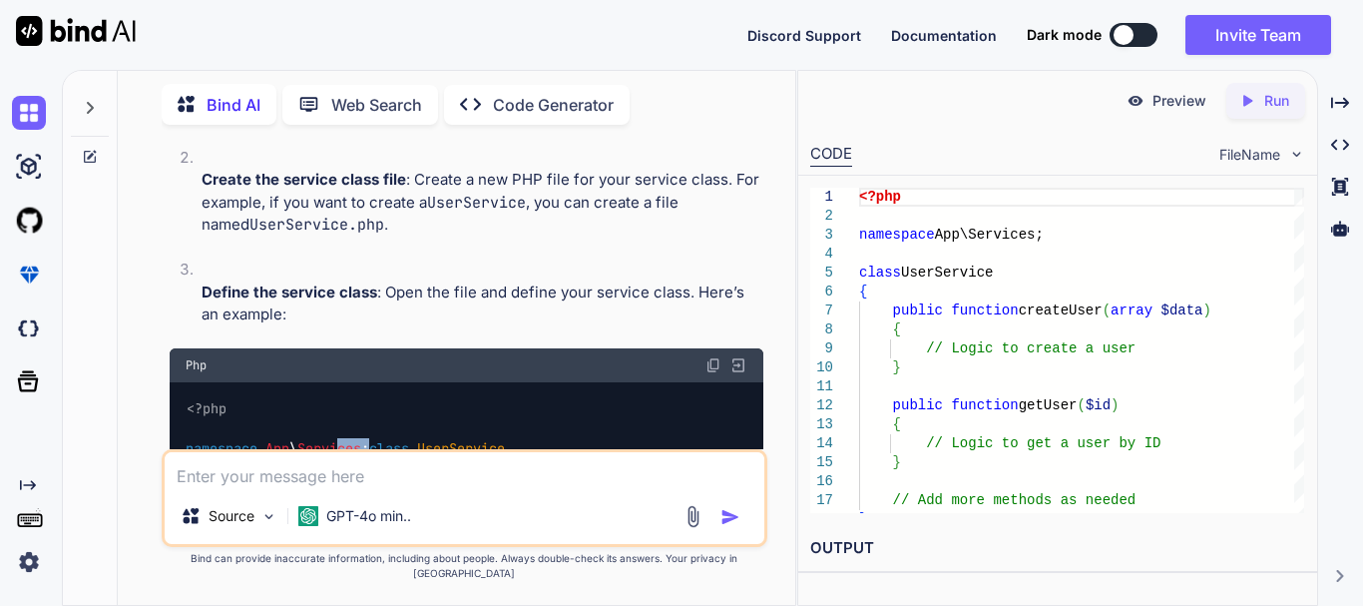
scroll to position [439, 0]
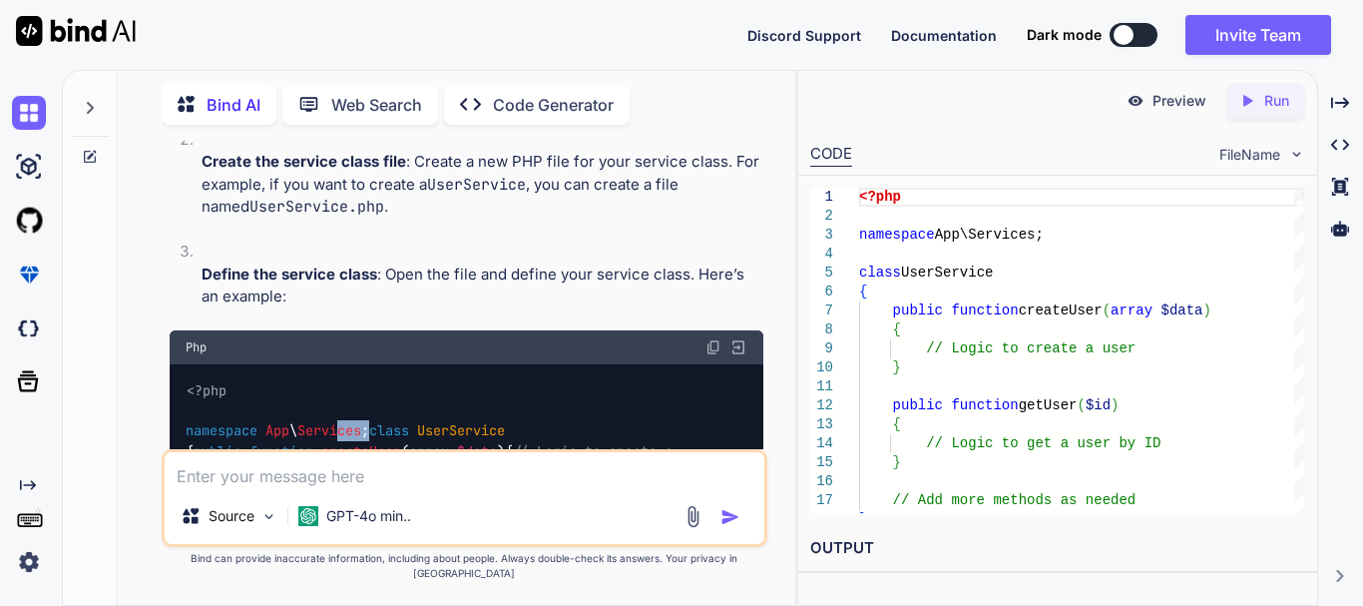
drag, startPoint x: 370, startPoint y: 449, endPoint x: 182, endPoint y: 444, distance: 188.6
click at [182, 444] on div "<?php namespace App \ Services ; class UserService { public function createUser…" at bounding box center [467, 441] width 594 height 154
click at [419, 258] on li "Define the service class : Open the file and define your service class. Here’s …" at bounding box center [475, 285] width 578 height 90
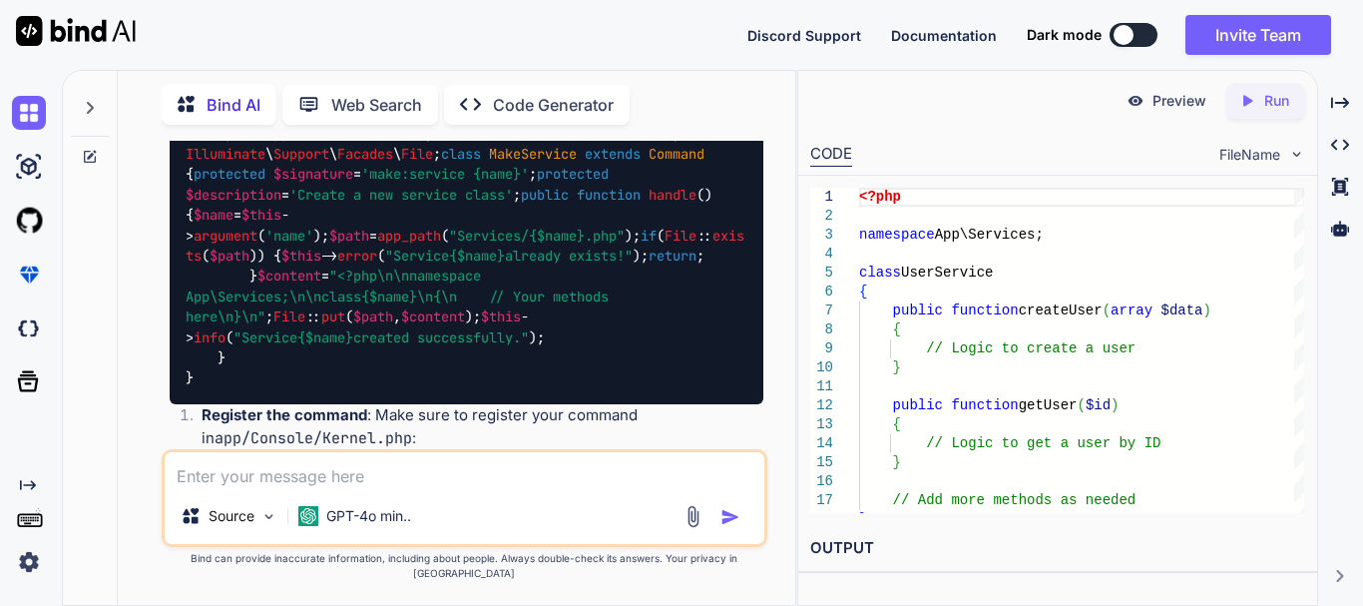
scroll to position [1636, 0]
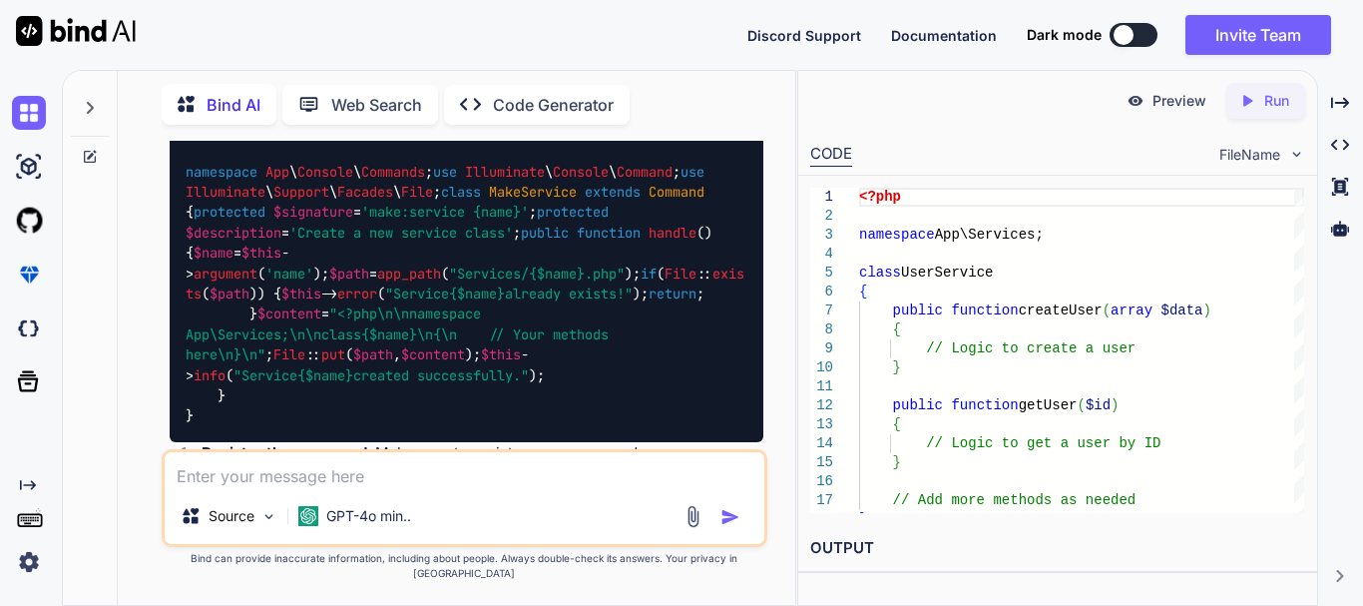
drag, startPoint x: 299, startPoint y: 189, endPoint x: 512, endPoint y: 198, distance: 212.7
drag, startPoint x: 223, startPoint y: 393, endPoint x: 384, endPoint y: 394, distance: 160.6
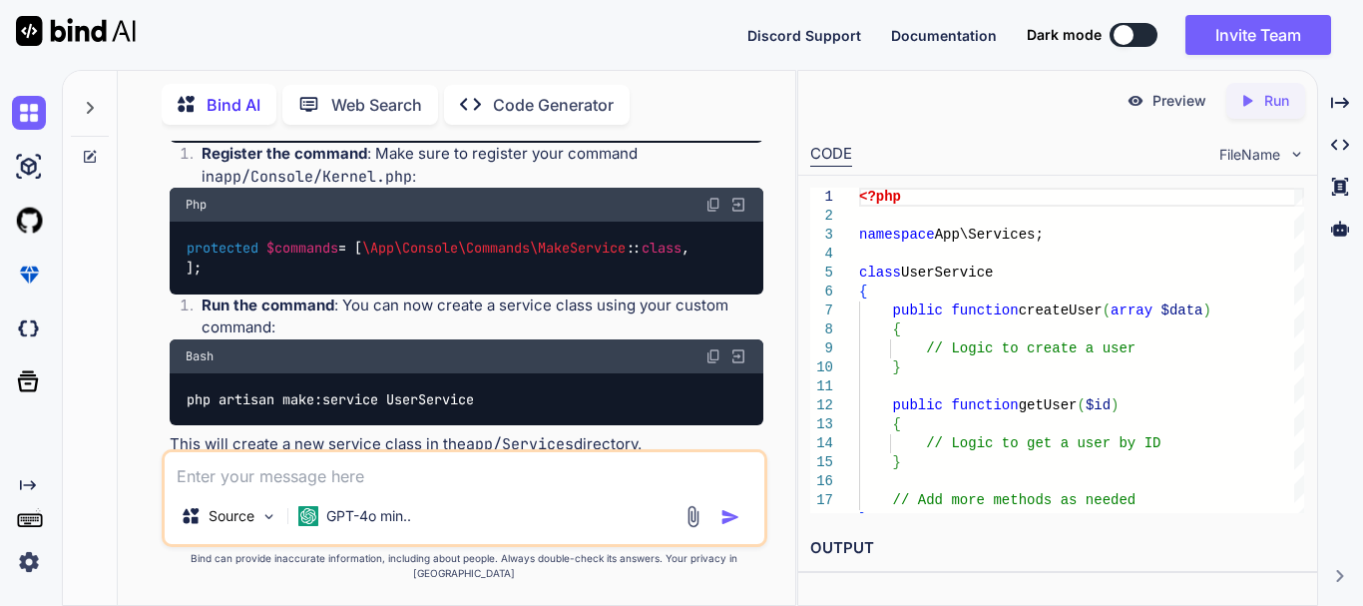
scroll to position [1836, 0]
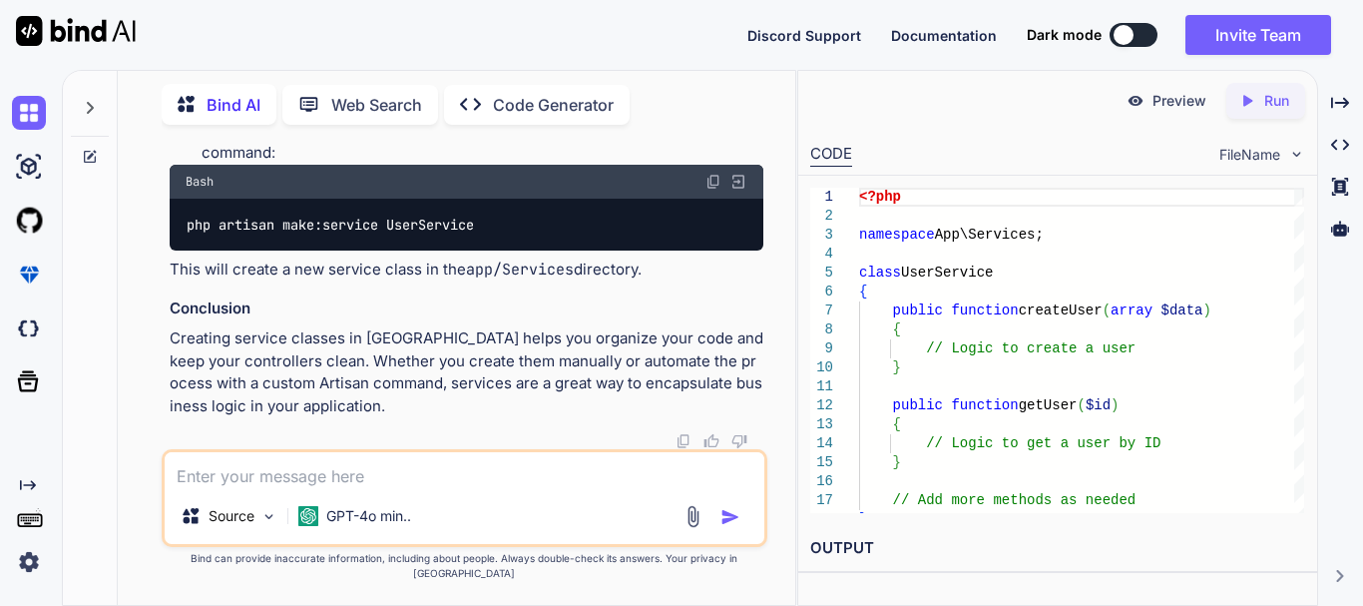
scroll to position [2733, 0]
drag, startPoint x: 235, startPoint y: 247, endPoint x: 573, endPoint y: 247, distance: 337.2
click at [573, 120] on div "protected $commands = [ \App\Console\Commands\MakeService :: class , ];" at bounding box center [467, 83] width 594 height 73
drag, startPoint x: 573, startPoint y: 247, endPoint x: 219, endPoint y: 245, distance: 353.2
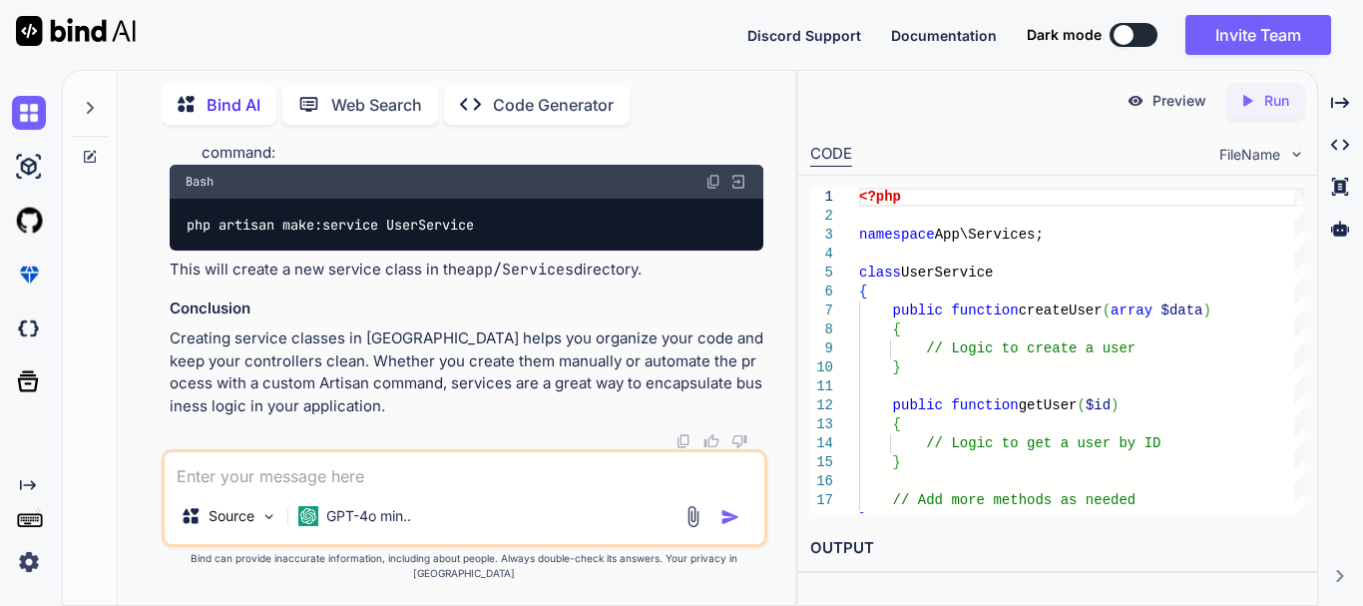
click at [219, 120] on div "protected $commands = [ \App\Console\Commands\MakeService :: class , ];" at bounding box center [467, 83] width 594 height 73
click at [362, 82] on span "\App\Console\Commands\MakeService" at bounding box center [493, 73] width 263 height 18
click at [470, 82] on span "\App\Console\Commands\MakeService" at bounding box center [493, 73] width 263 height 18
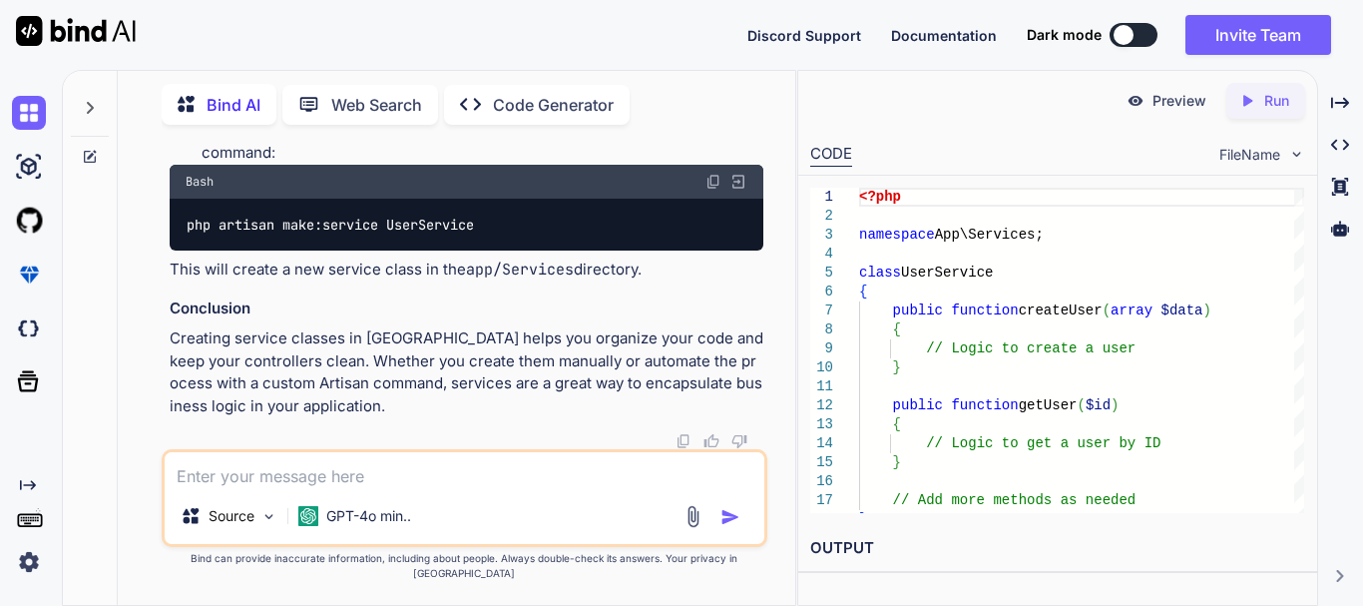
click at [362, 82] on span "\App\Console\Commands\MakeService" at bounding box center [493, 73] width 263 height 18
click at [368, 82] on span "\App\Console\Commands\MakeService" at bounding box center [493, 73] width 263 height 18
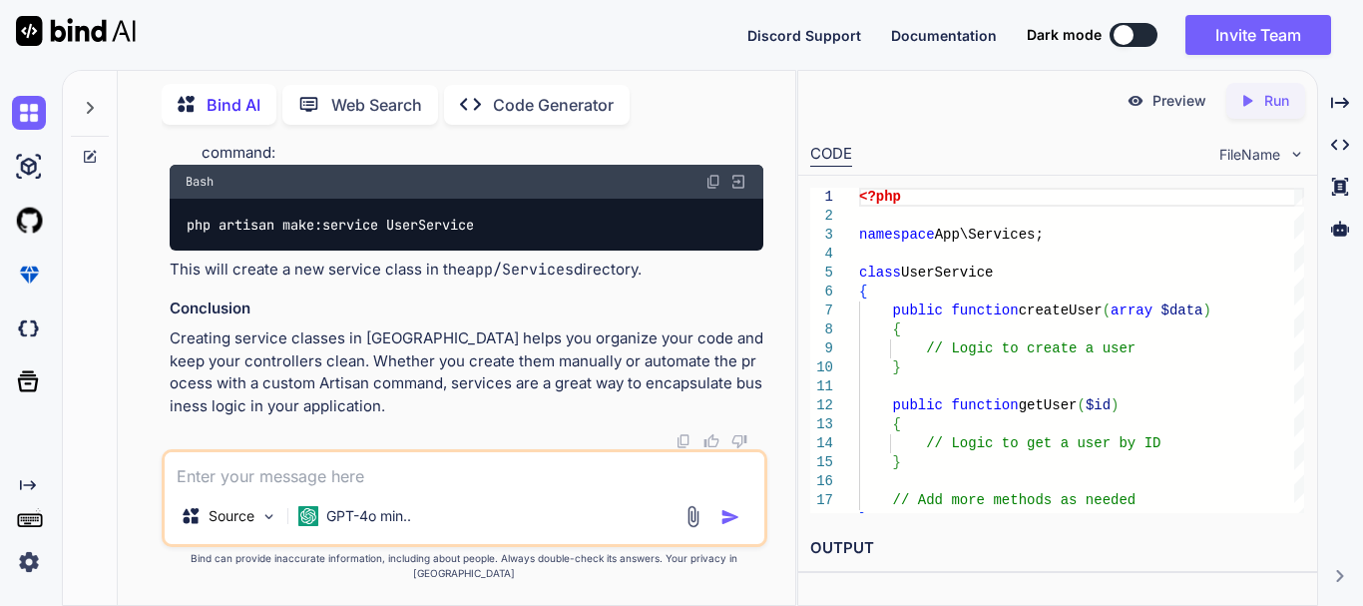
click at [714, 190] on img at bounding box center [713, 182] width 16 height 16
drag, startPoint x: 296, startPoint y: 498, endPoint x: 223, endPoint y: 496, distance: 72.9
click at [223, 488] on textarea at bounding box center [465, 470] width 600 height 36
paste textarea "Command "make:service" is not defined. Did you mean one of these?"
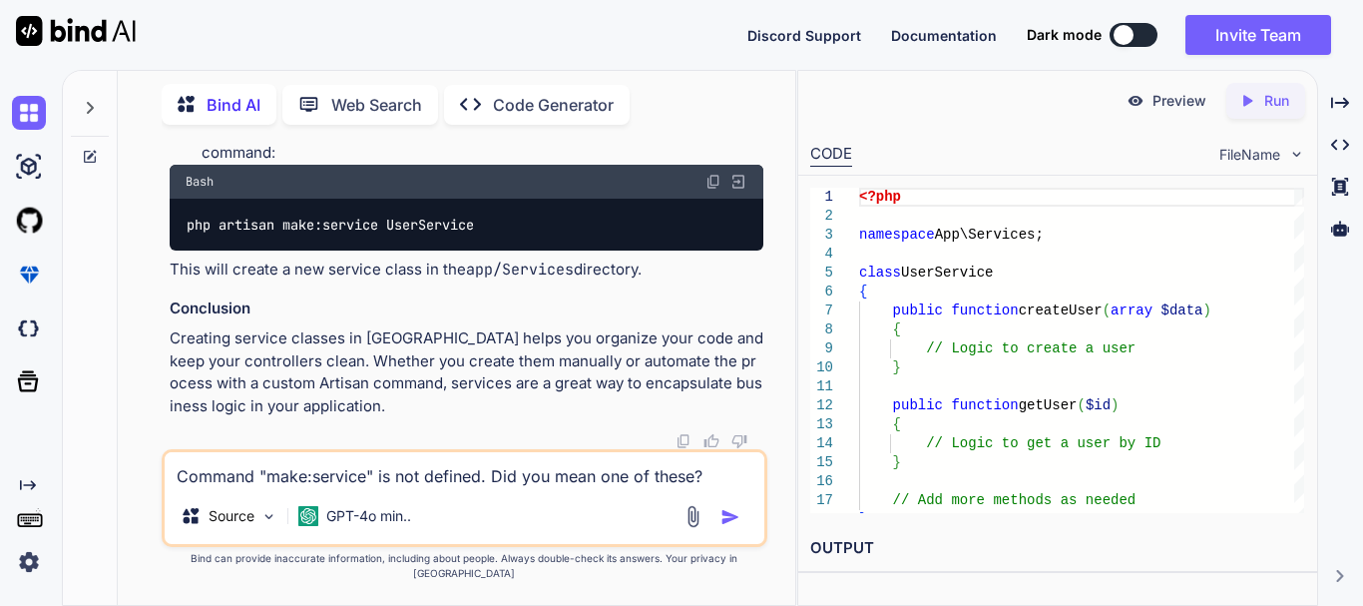
drag, startPoint x: 491, startPoint y: 490, endPoint x: 724, endPoint y: 488, distance: 233.5
click at [724, 488] on textarea "Command "make:service" is not defined. Did you mean one of these?" at bounding box center [465, 470] width 600 height 36
click at [715, 190] on img at bounding box center [713, 182] width 16 height 16
click at [228, 488] on textarea "if i use Command "make:service" is not defined" at bounding box center [465, 470] width 600 height 36
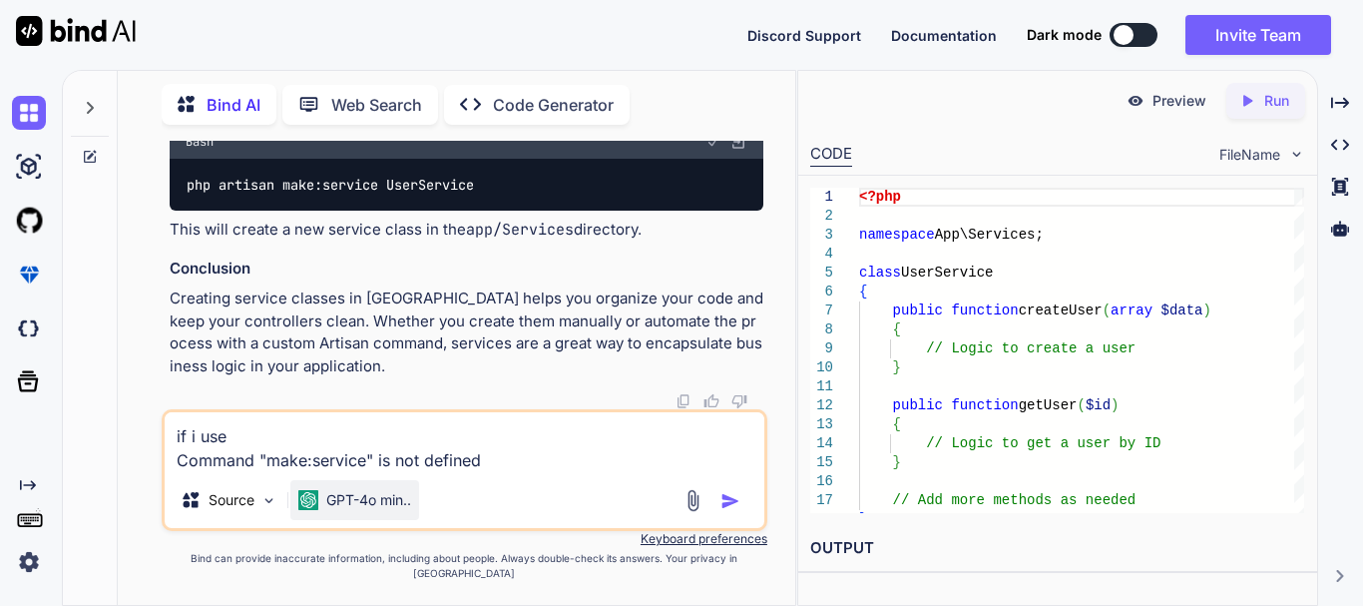
paste textarea "php artisan make:service UserService"
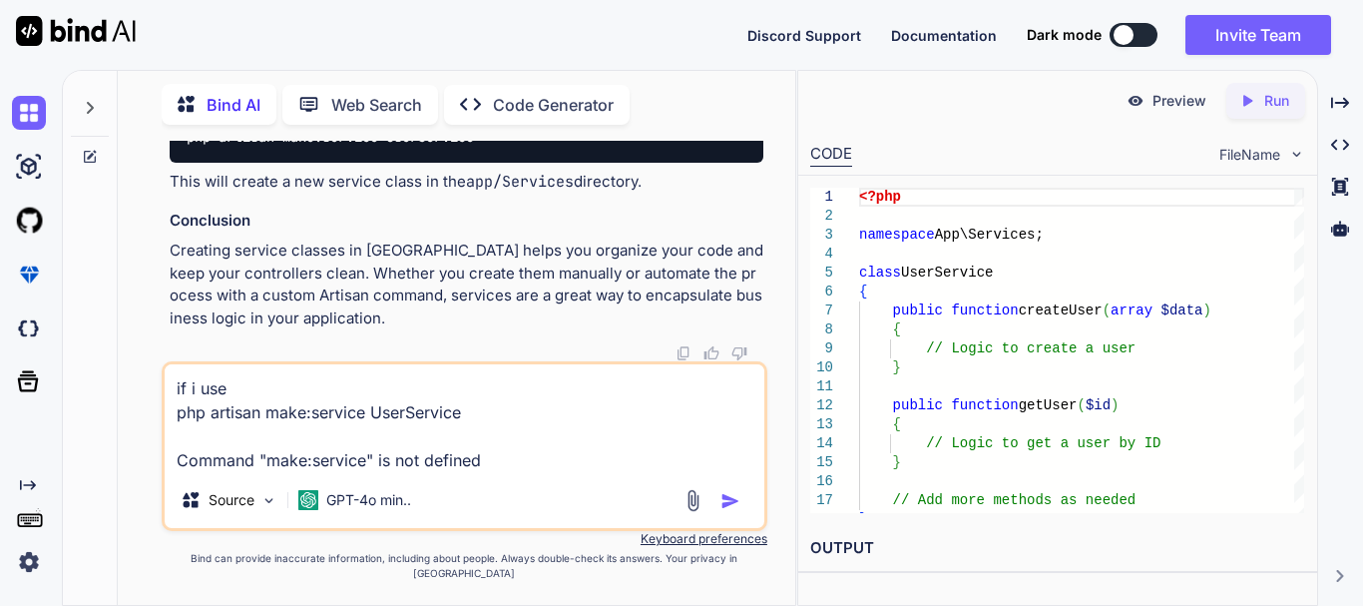
click at [519, 472] on textarea "if i use php artisan make:service UserService Command "make:service" is not def…" at bounding box center [465, 418] width 600 height 108
click at [503, 429] on textarea "if i use php artisan make:service UserService Command "make:service" is not def…" at bounding box center [465, 418] width 600 height 108
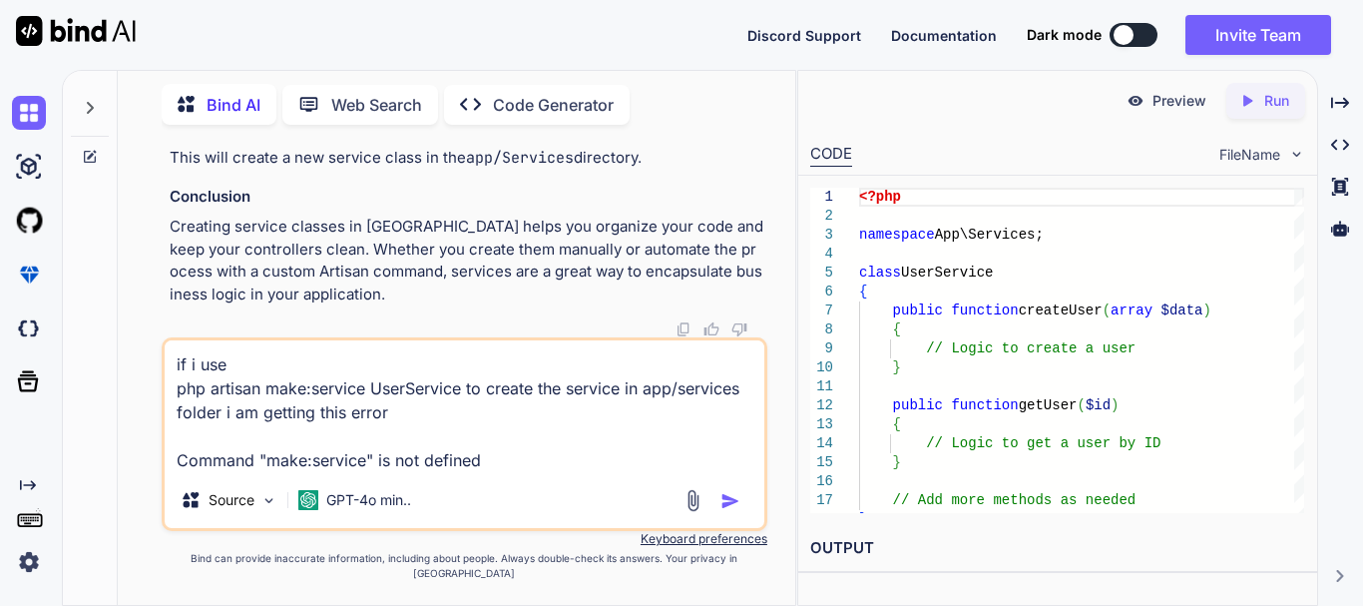
type textarea "if i use php artisan make:service UserService to create the service in app/serv…"
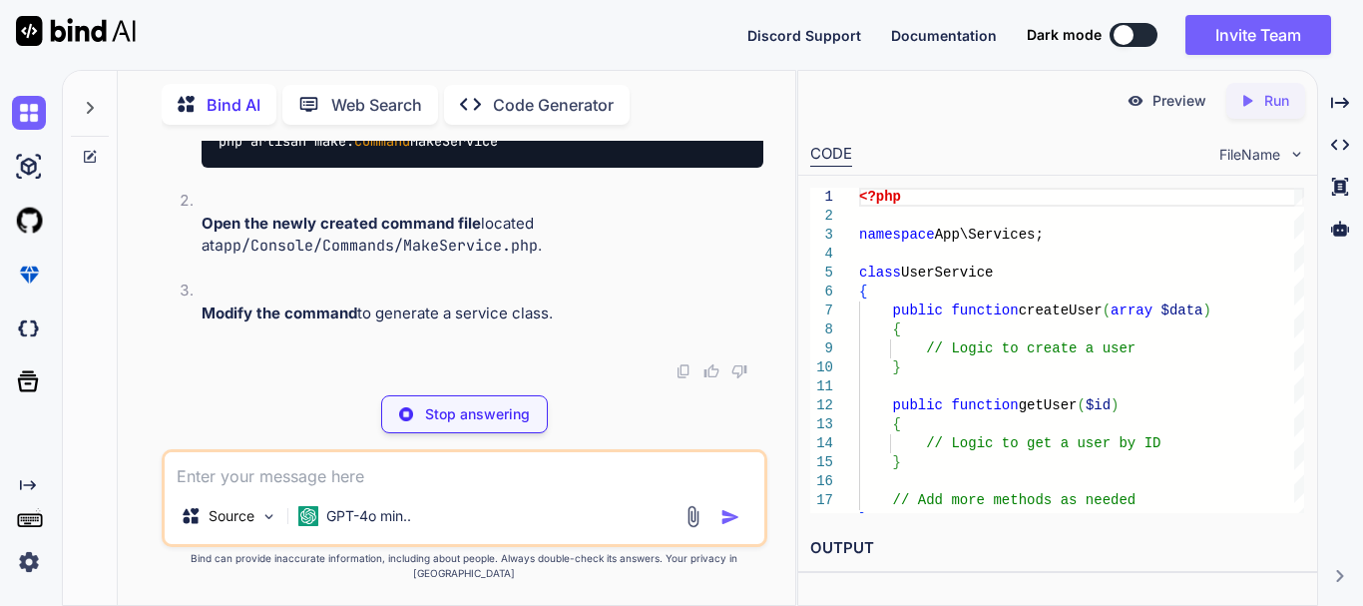
scroll to position [3522, 0]
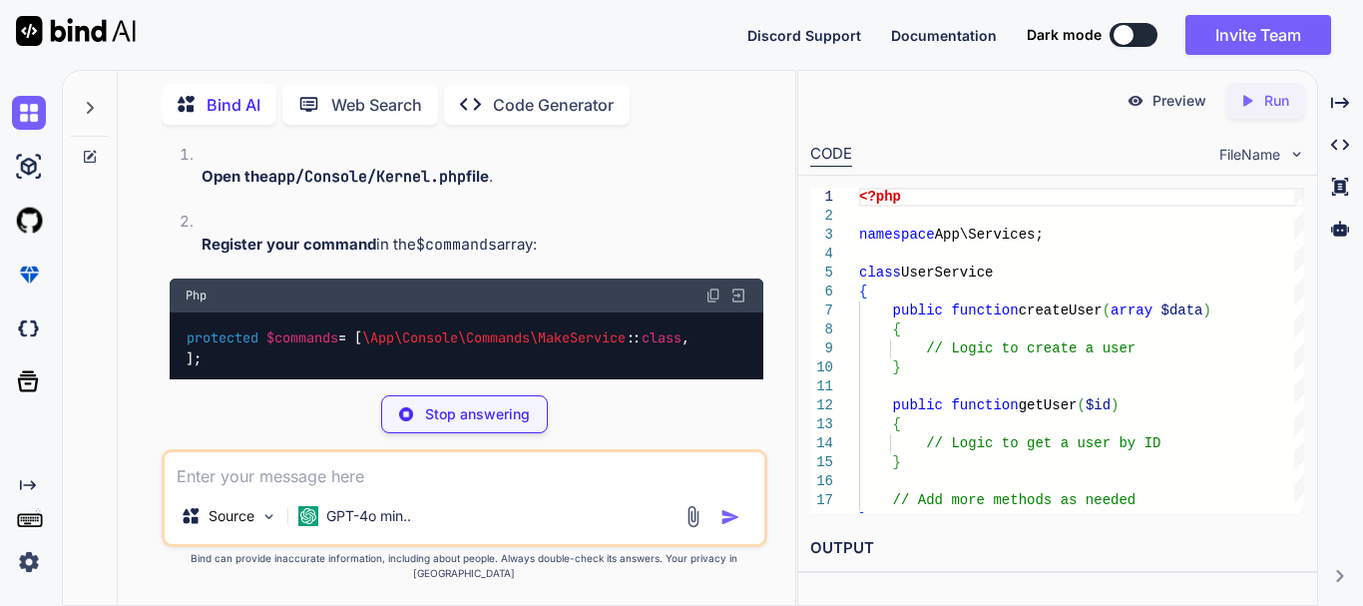
drag, startPoint x: 206, startPoint y: 196, endPoint x: 559, endPoint y: 202, distance: 353.2
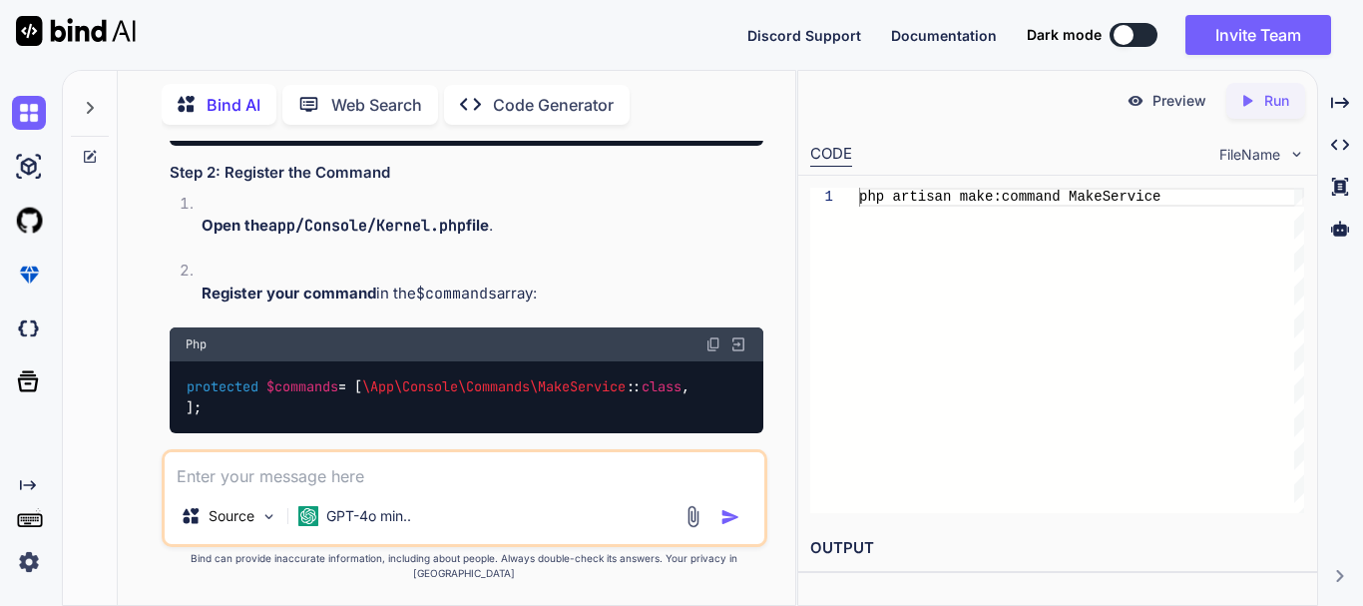
scroll to position [3422, 0]
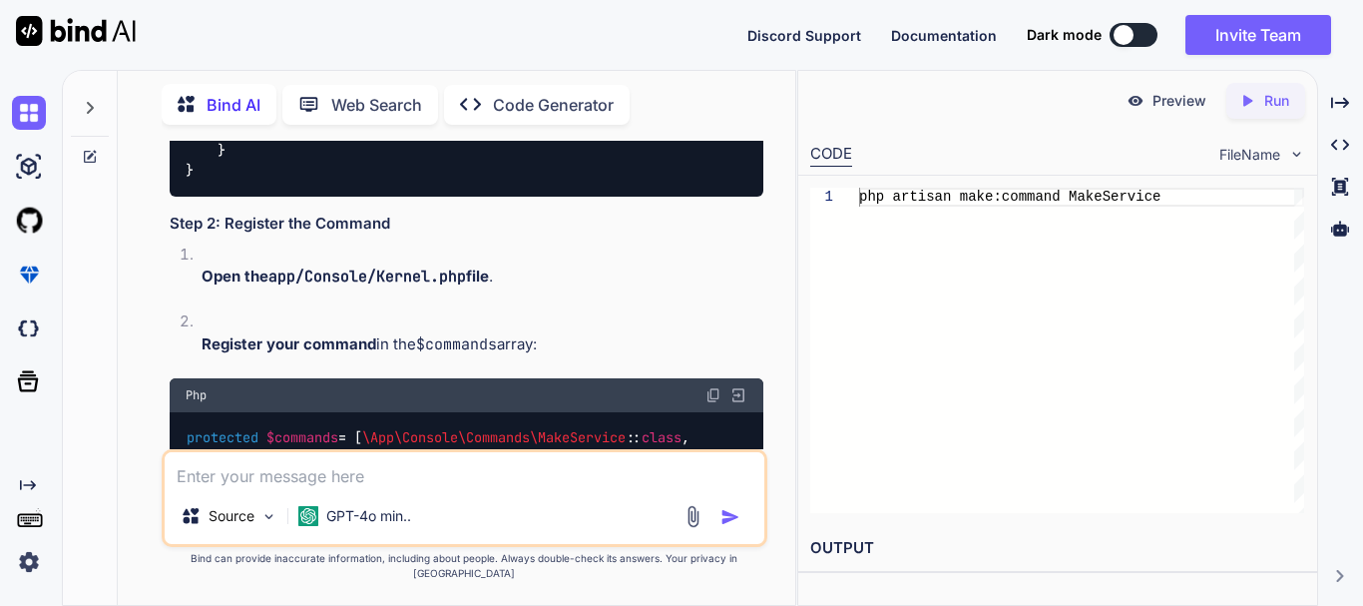
drag, startPoint x: 273, startPoint y: 243, endPoint x: 517, endPoint y: 244, distance: 243.4
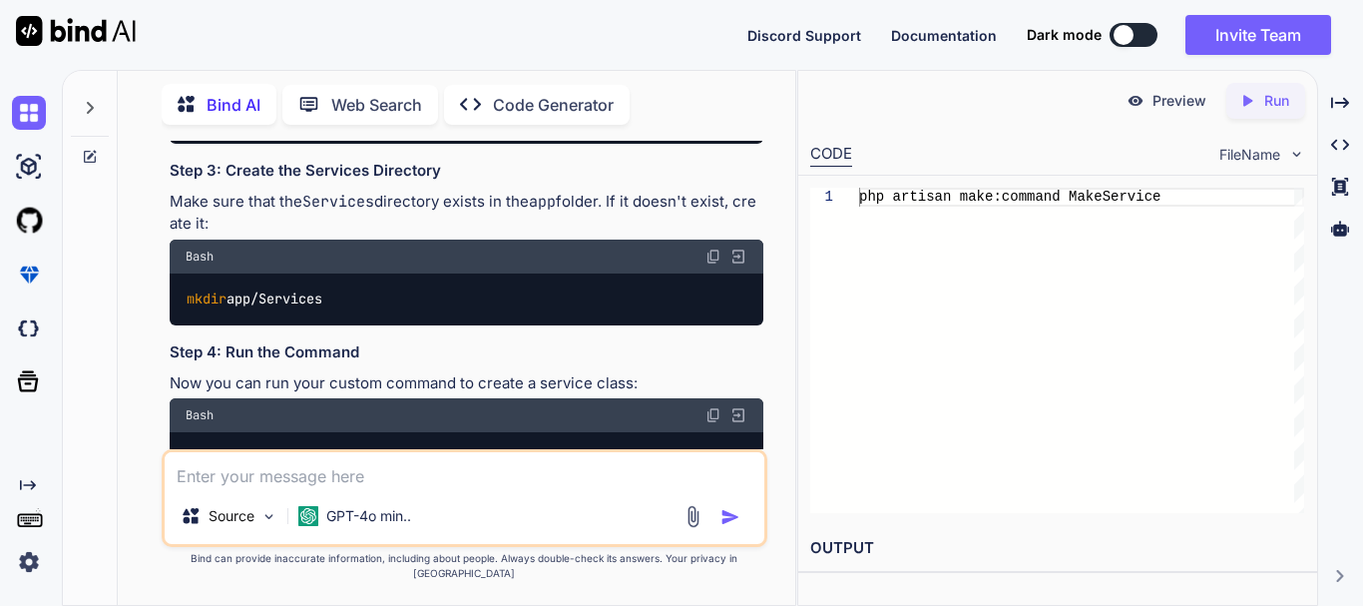
scroll to position [3721, 0]
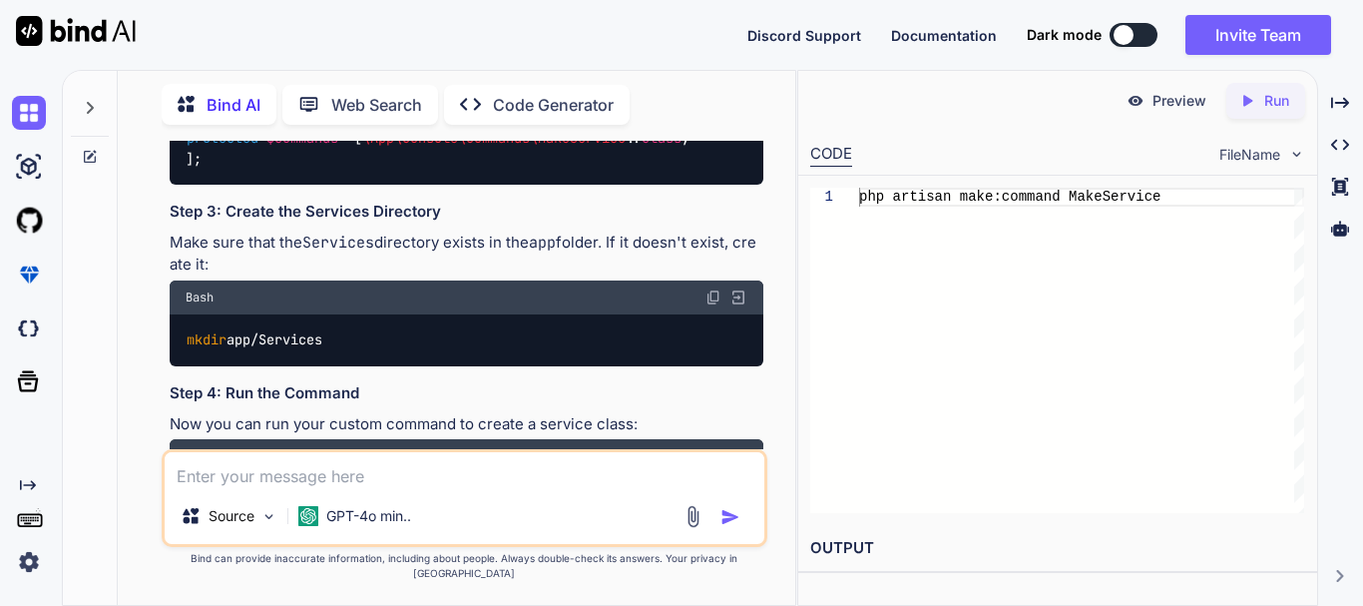
drag, startPoint x: 233, startPoint y: 257, endPoint x: 374, endPoint y: 279, distance: 142.4
drag, startPoint x: 462, startPoint y: 262, endPoint x: 570, endPoint y: 262, distance: 107.7
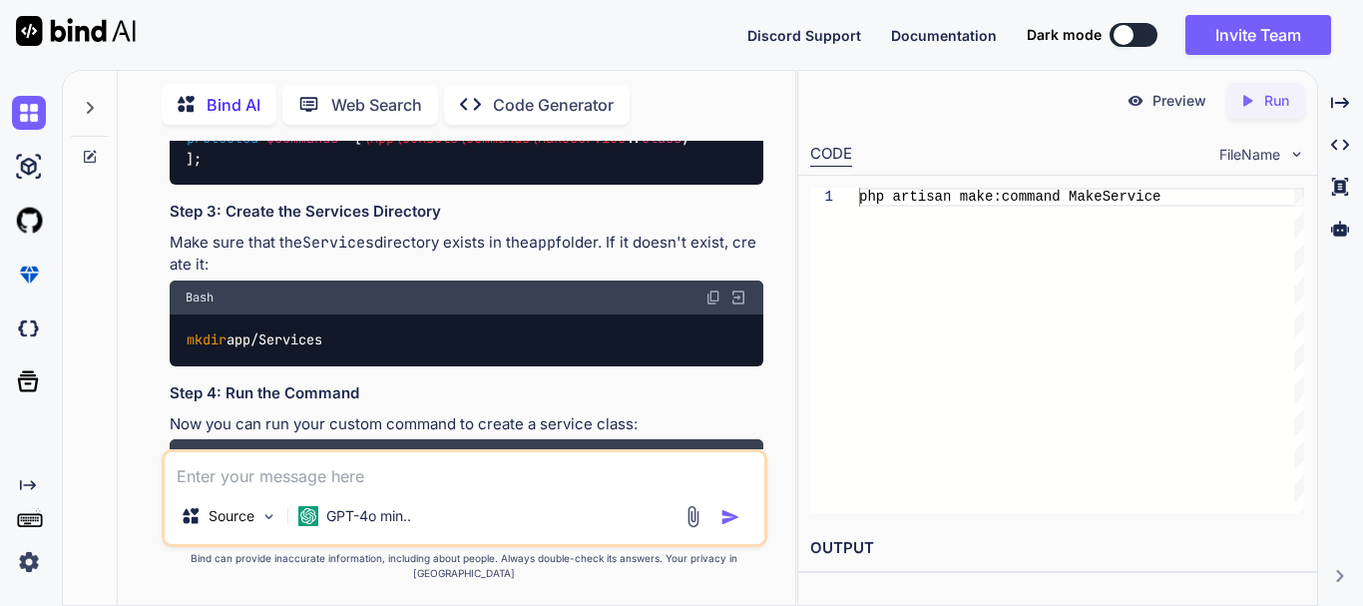
drag, startPoint x: 599, startPoint y: 263, endPoint x: 511, endPoint y: 273, distance: 88.4
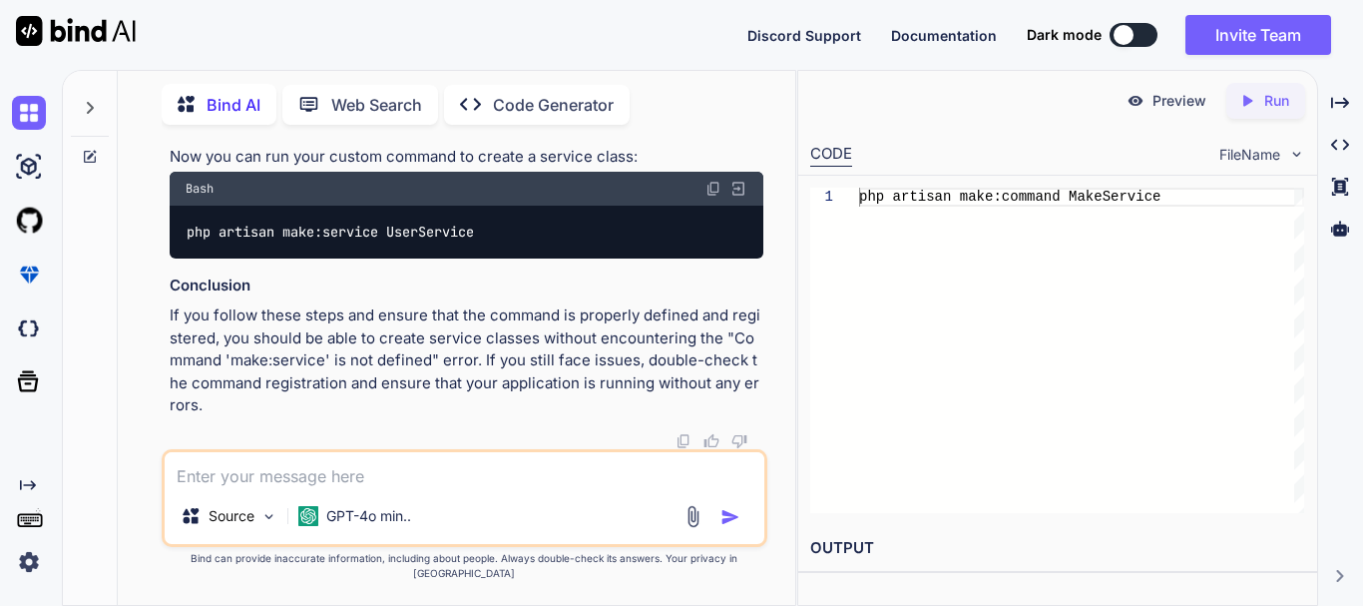
scroll to position [4419, 0]
drag, startPoint x: 243, startPoint y: 352, endPoint x: 589, endPoint y: 352, distance: 345.2
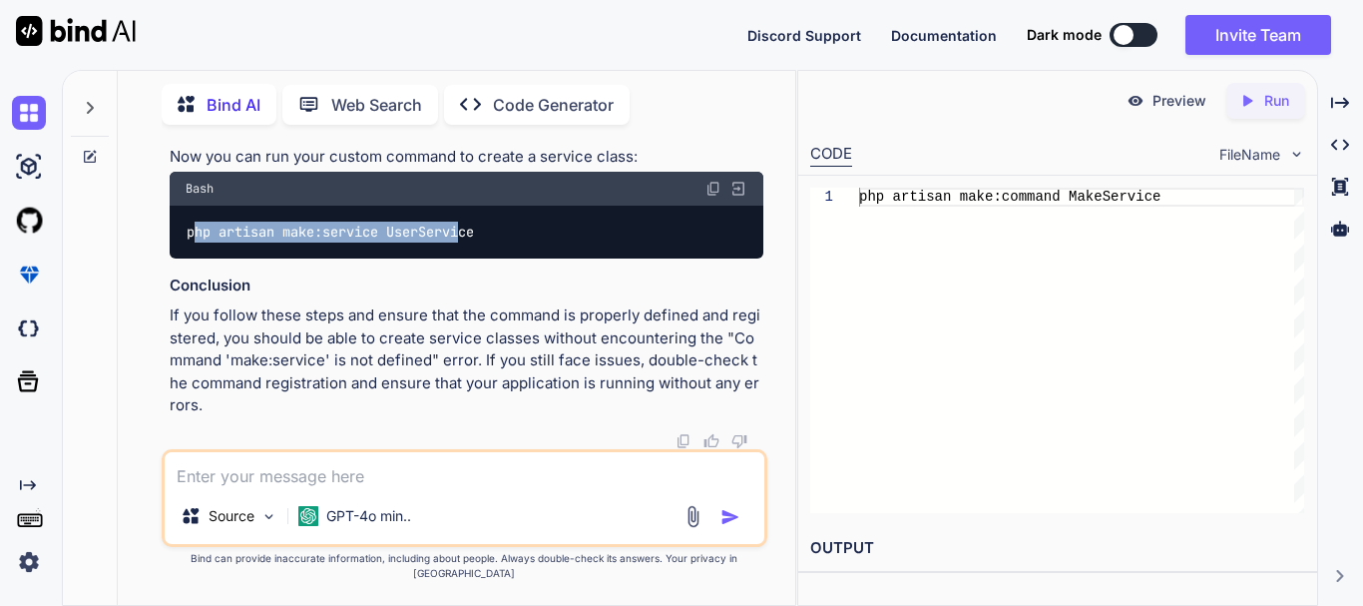
drag, startPoint x: 197, startPoint y: 301, endPoint x: 467, endPoint y: 298, distance: 270.4
click at [467, 242] on code "php artisan make:service UserService" at bounding box center [331, 231] width 290 height 21
drag, startPoint x: 182, startPoint y: 309, endPoint x: 549, endPoint y: 306, distance: 367.1
click at [549, 257] on div "php artisan make:service UserService" at bounding box center [467, 232] width 594 height 52
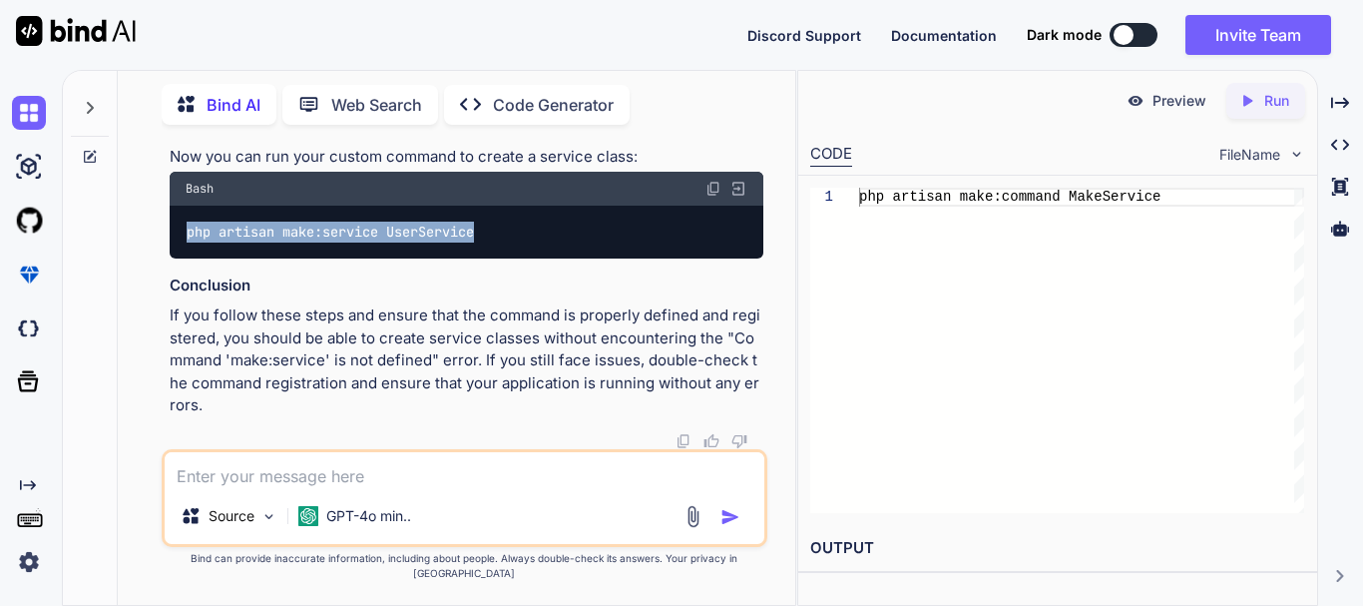
click at [549, 257] on div "php artisan make:service UserService" at bounding box center [467, 232] width 594 height 52
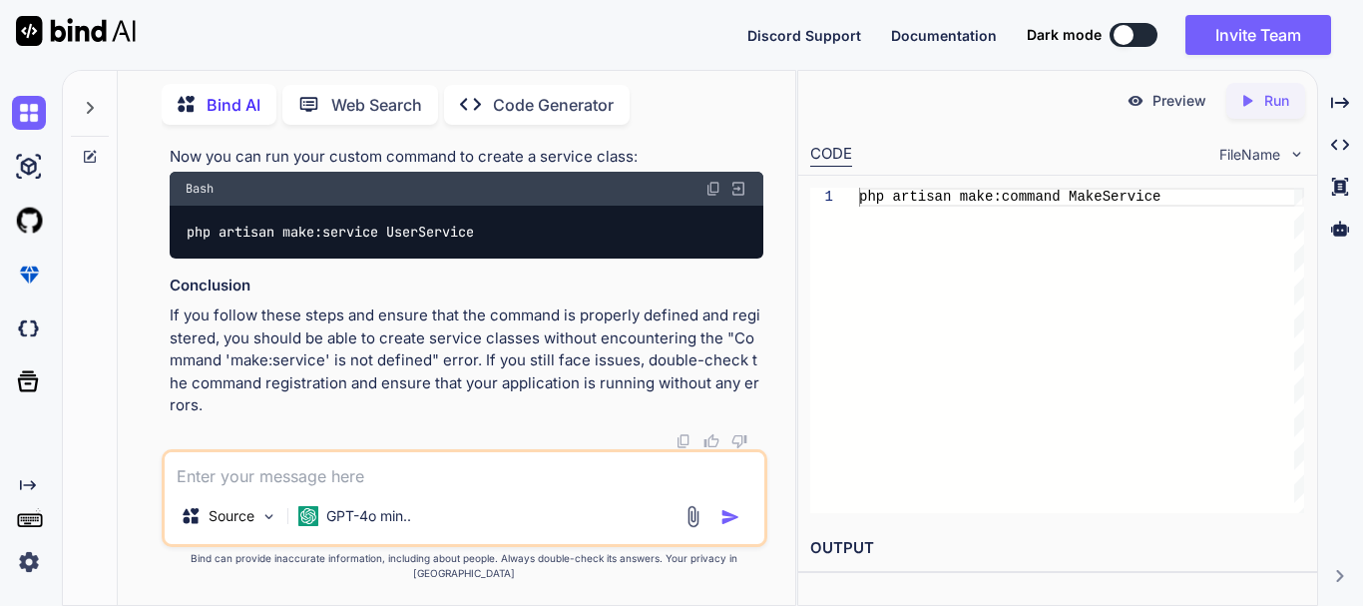
scroll to position [5072, 0]
click at [280, 478] on textarea at bounding box center [465, 470] width 600 height 36
type textarea "can"
type textarea "how to create services in laravel 12"
click at [487, 486] on textarea "how to create services in laravel 12" at bounding box center [465, 470] width 600 height 36
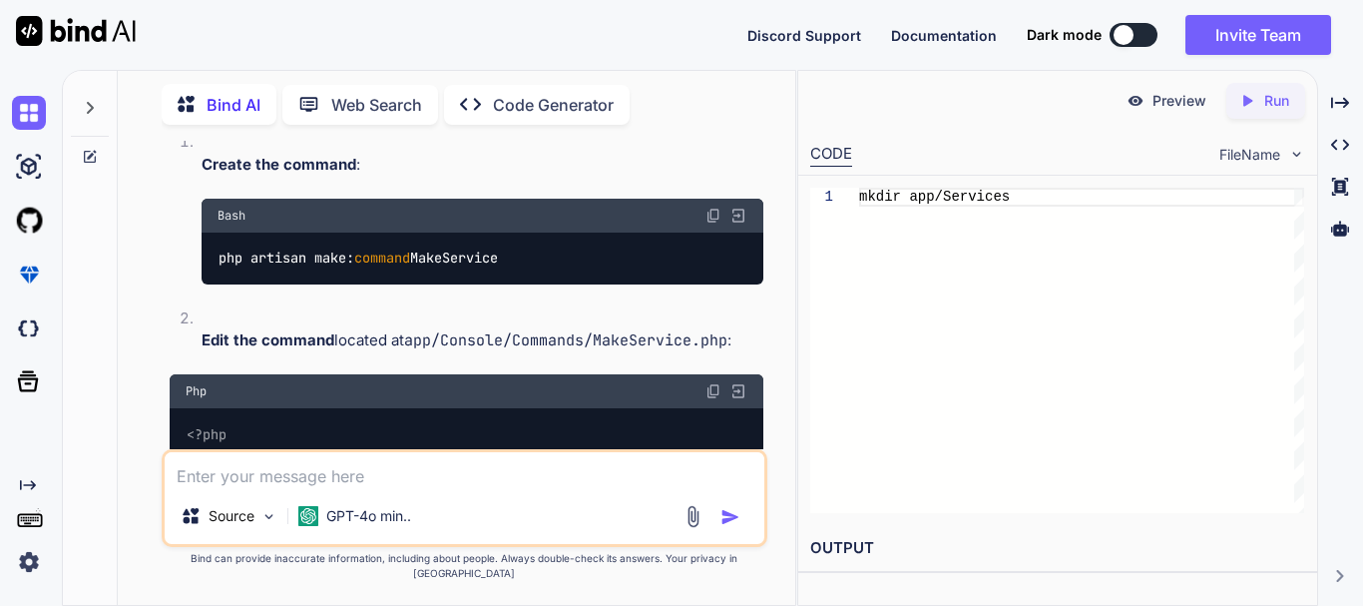
scroll to position [5559, 0]
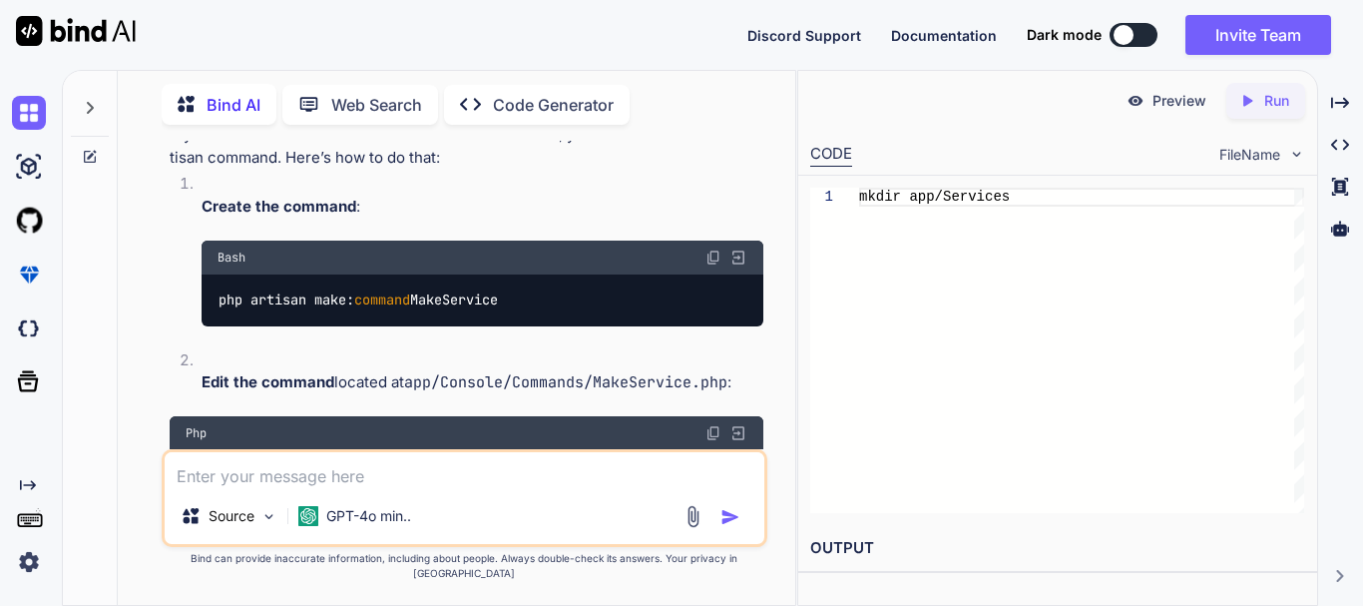
drag, startPoint x: 244, startPoint y: 344, endPoint x: 340, endPoint y: 343, distance: 95.8
drag, startPoint x: 595, startPoint y: 245, endPoint x: 301, endPoint y: 277, distance: 295.0
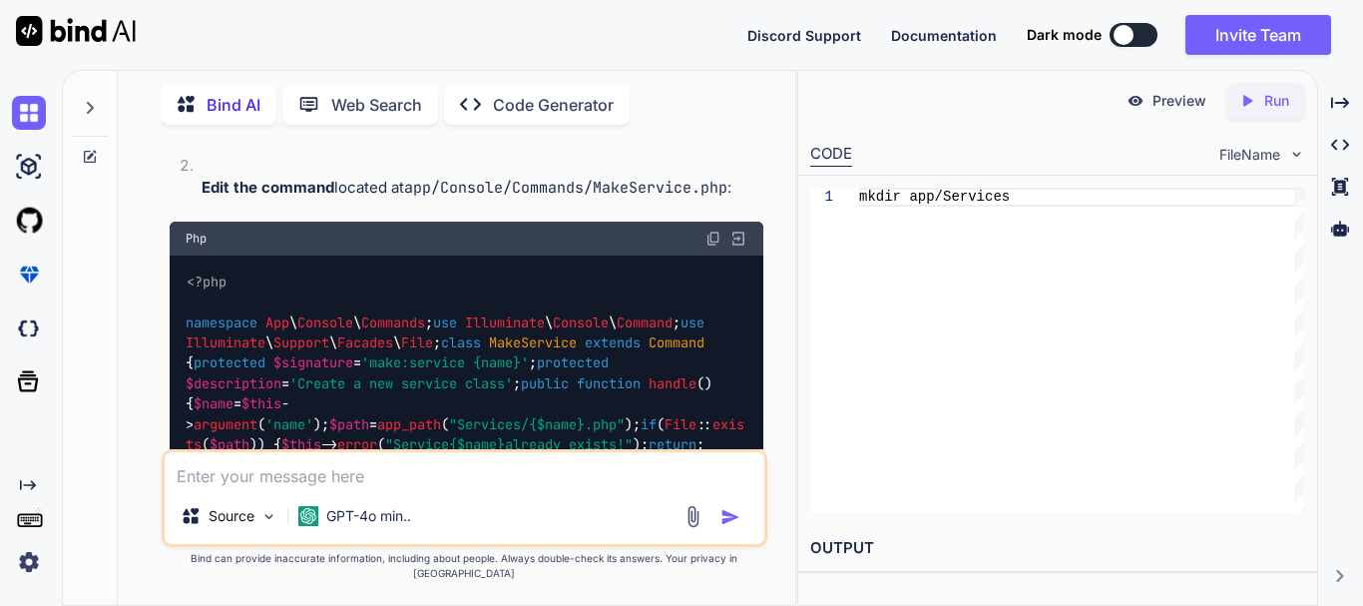
scroll to position [5758, 0]
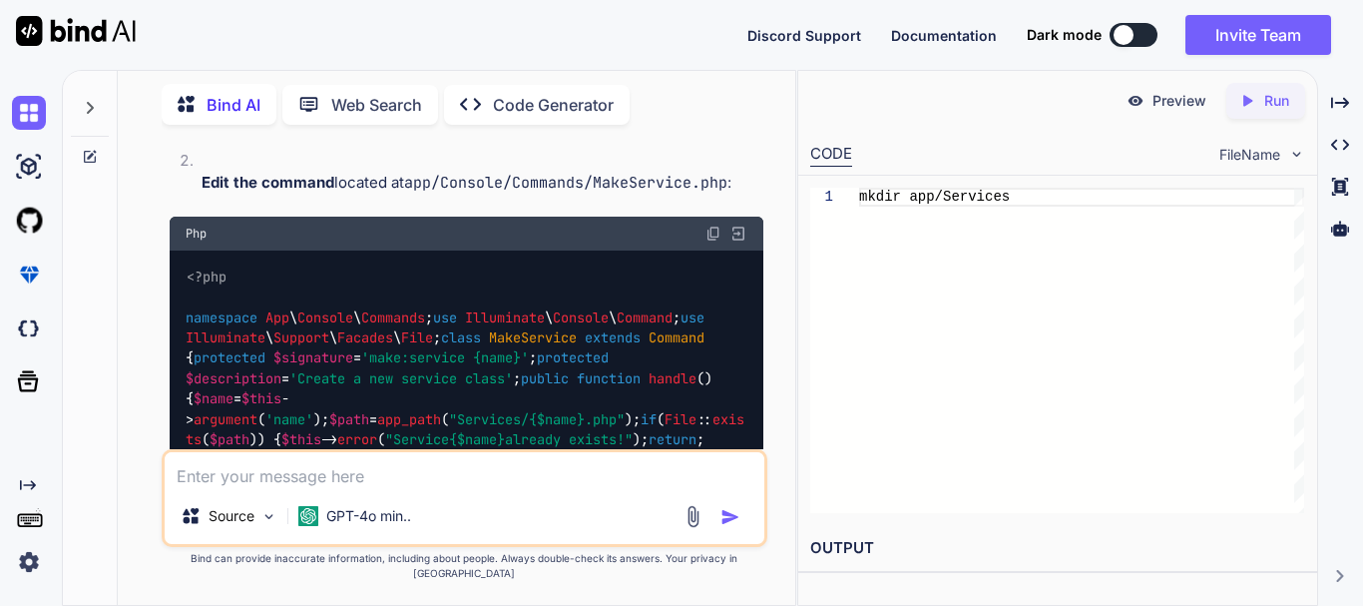
drag, startPoint x: 239, startPoint y: 208, endPoint x: 325, endPoint y: 209, distance: 85.8
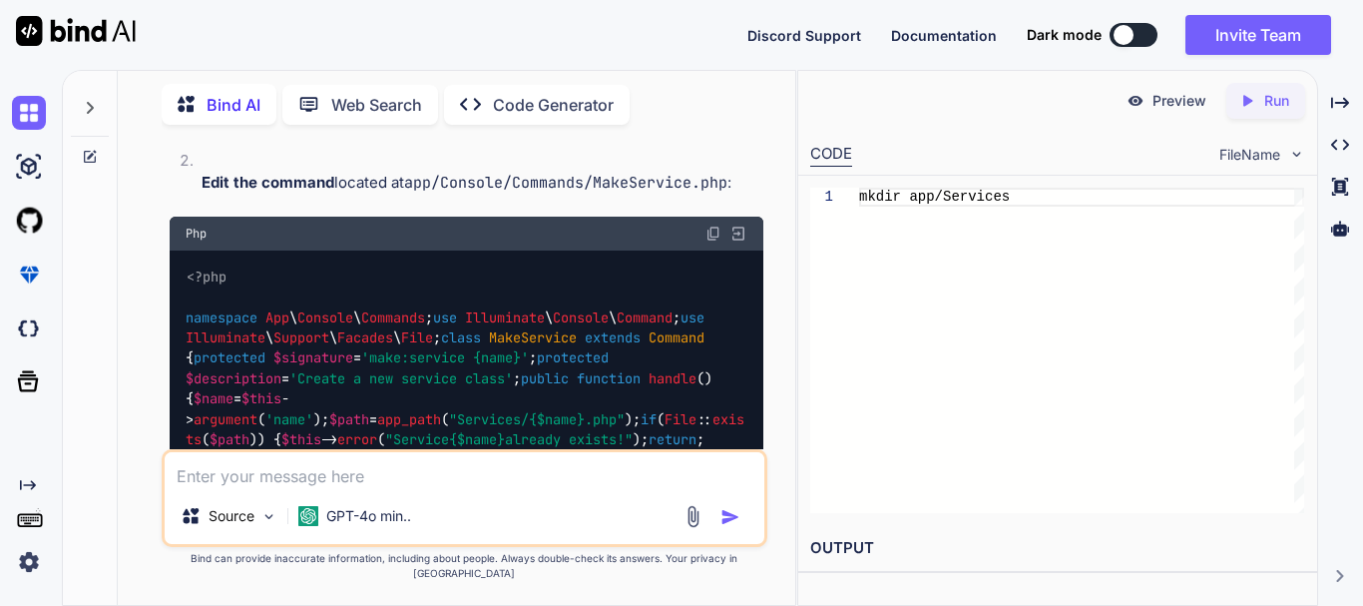
drag, startPoint x: 309, startPoint y: 325, endPoint x: 535, endPoint y: 318, distance: 225.6
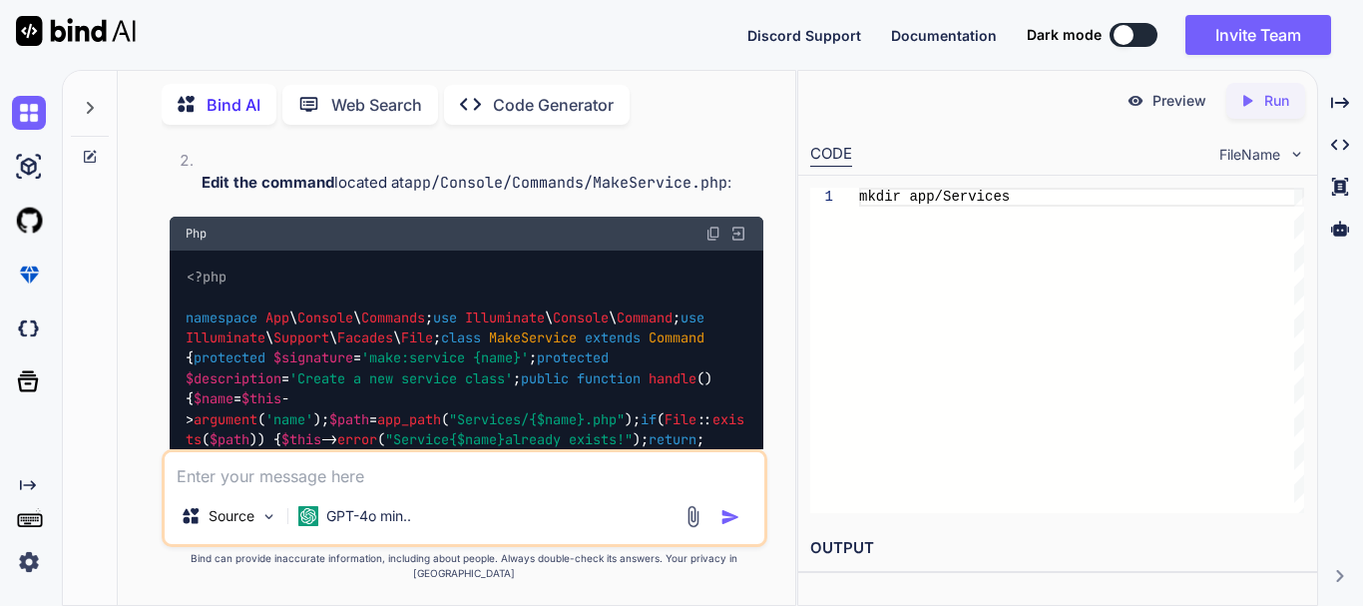
drag, startPoint x: 318, startPoint y: 343, endPoint x: 374, endPoint y: 362, distance: 59.0
copy code "php"
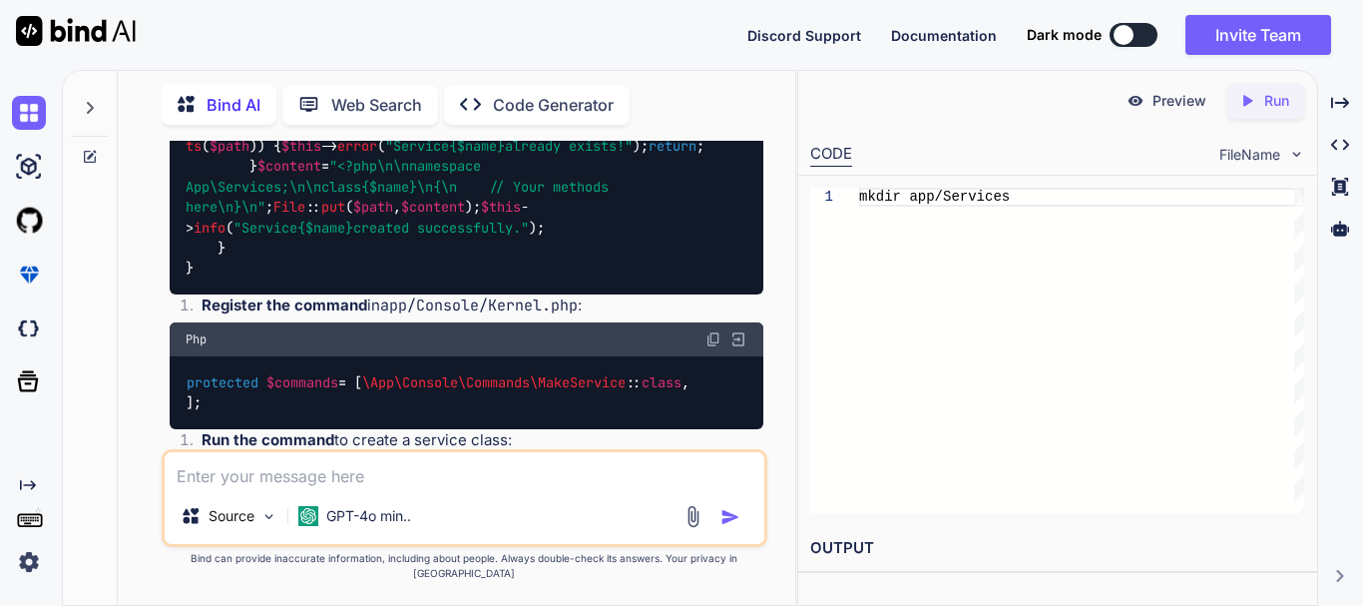
scroll to position [6058, 0]
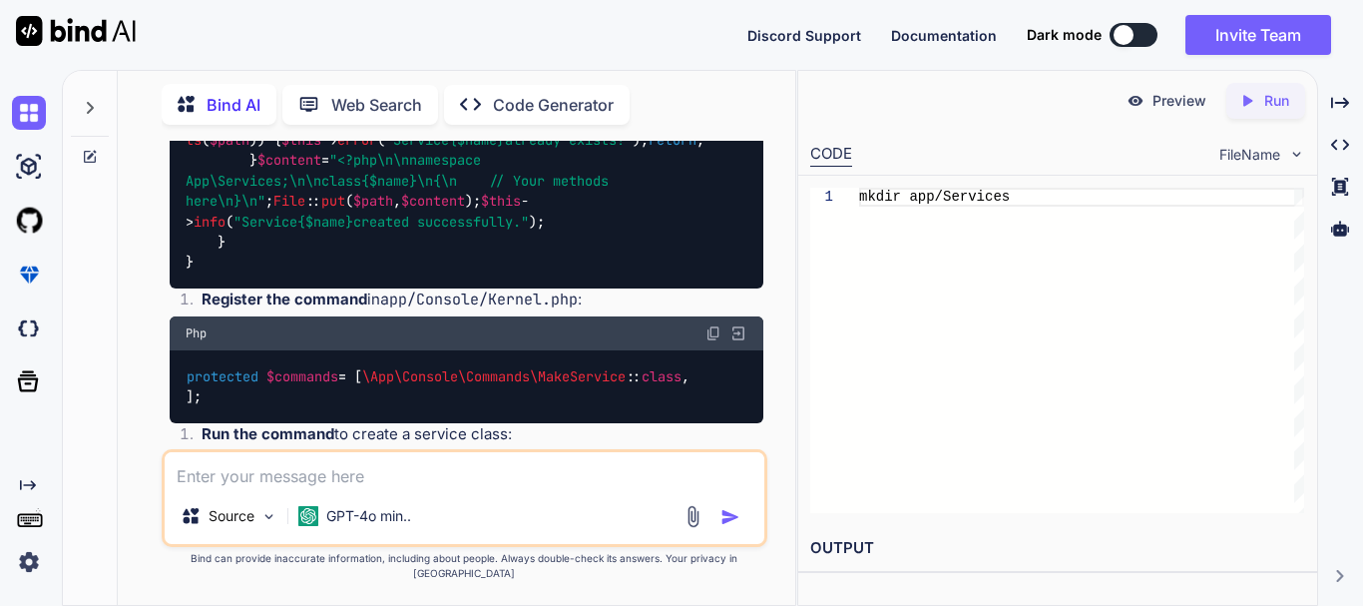
drag, startPoint x: 378, startPoint y: 241, endPoint x: 182, endPoint y: 247, distance: 196.6
copy code "namespace App \ Services ;"
